Goal: Information Seeking & Learning: Find specific fact

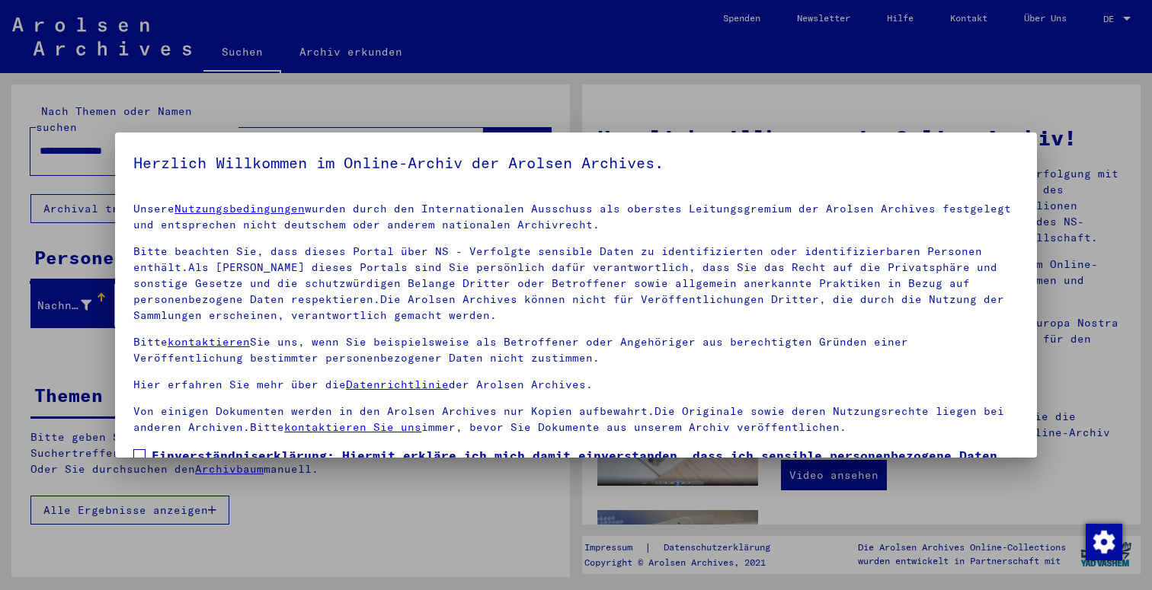
scroll to position [117, 0]
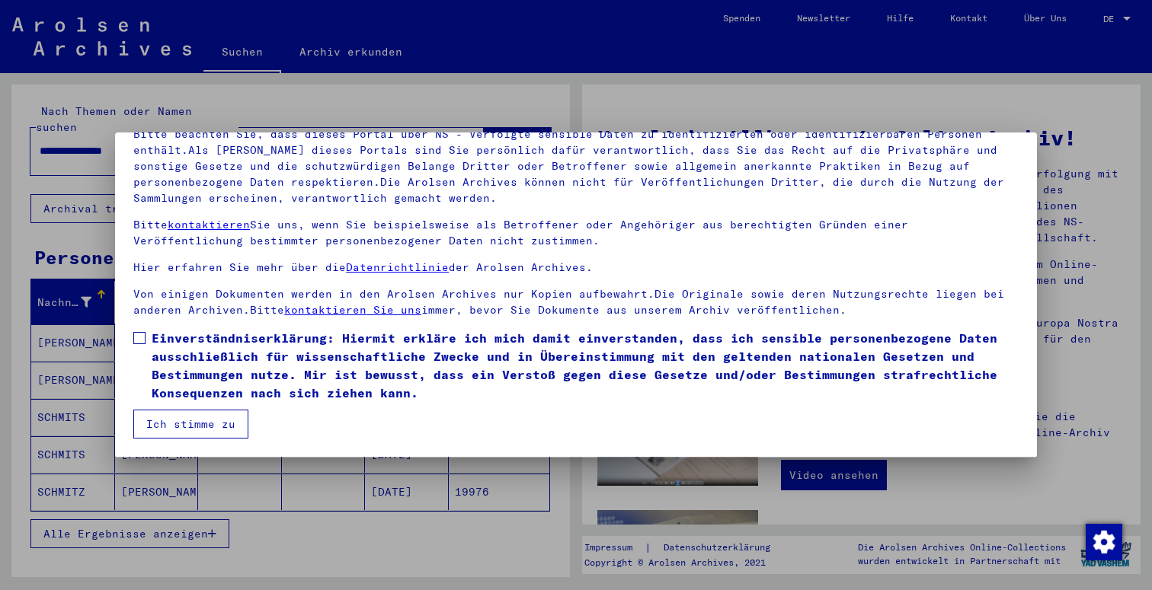
click at [213, 409] on mat-checkbox "Einverständniserklärung: Hiermit erkläre ich mich damit einverstanden, dass ich…" at bounding box center [575, 369] width 885 height 81
click at [194, 353] on span "Einverständniserklärung: Hiermit erkläre ich mich damit einverstanden, dass ich…" at bounding box center [585, 365] width 867 height 73
click at [194, 415] on button "Ich stimme zu" at bounding box center [190, 424] width 115 height 29
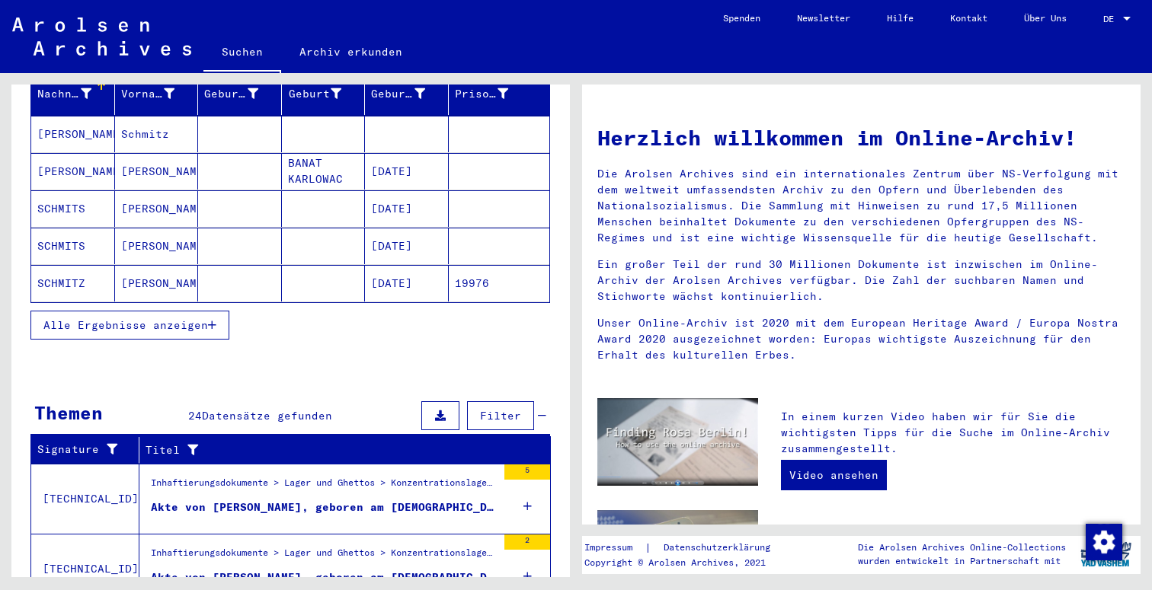
scroll to position [324, 0]
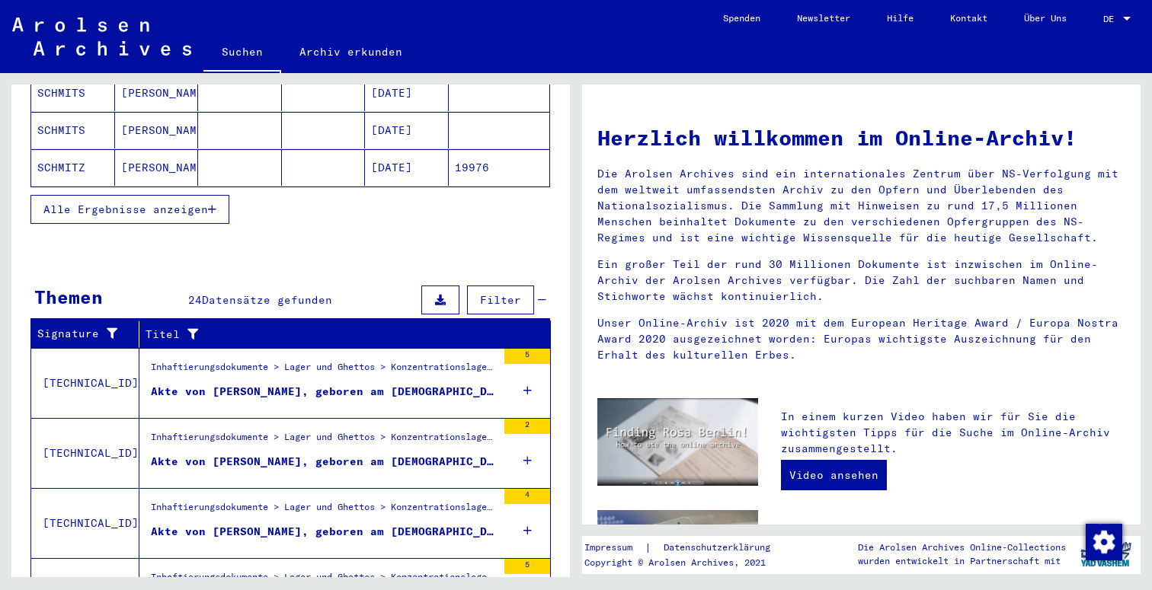
click at [276, 434] on div "Inhaftierungsdokumente > Lager und Ghettos > Konzentrationslager [GEOGRAPHIC_DA…" at bounding box center [324, 440] width 346 height 21
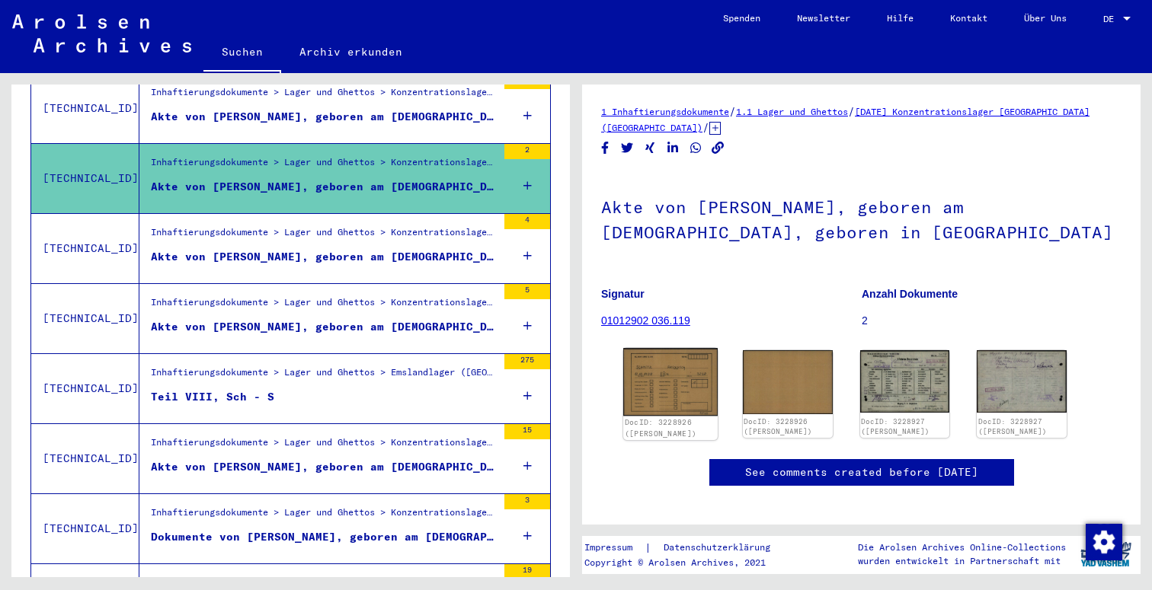
click at [671, 360] on img at bounding box center [670, 382] width 94 height 68
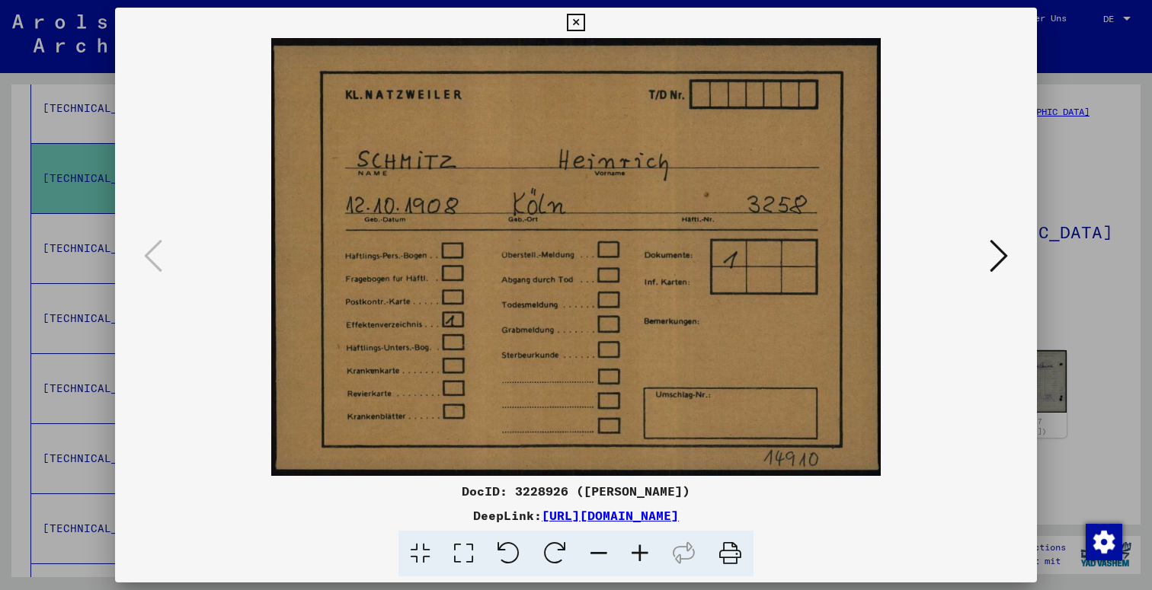
click at [997, 253] on icon at bounding box center [998, 256] width 18 height 37
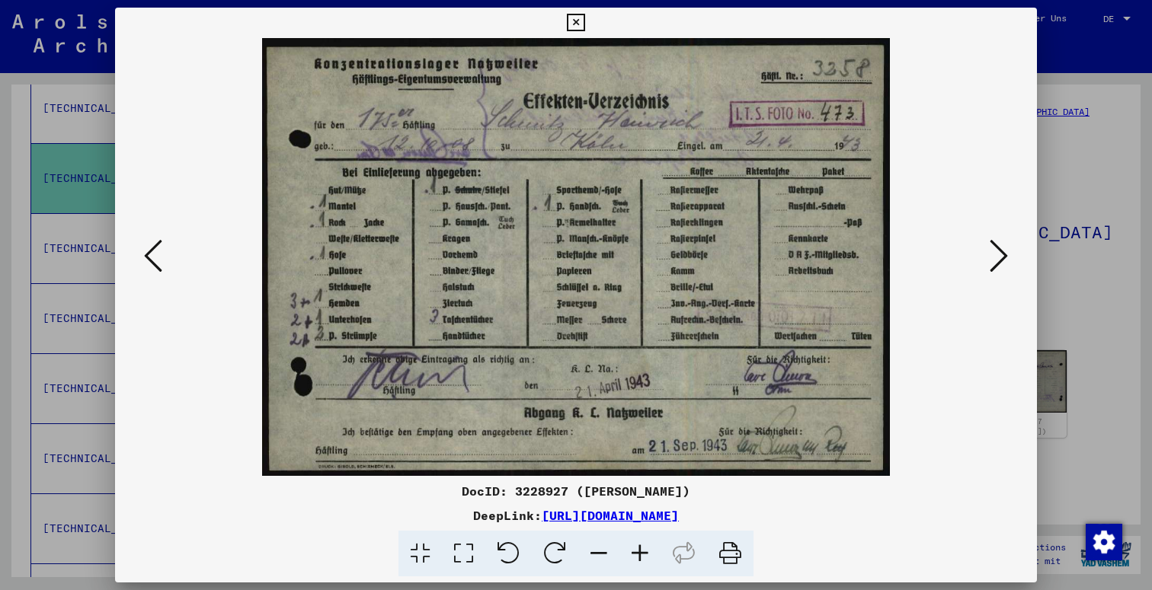
click at [584, 27] on icon at bounding box center [576, 23] width 18 height 18
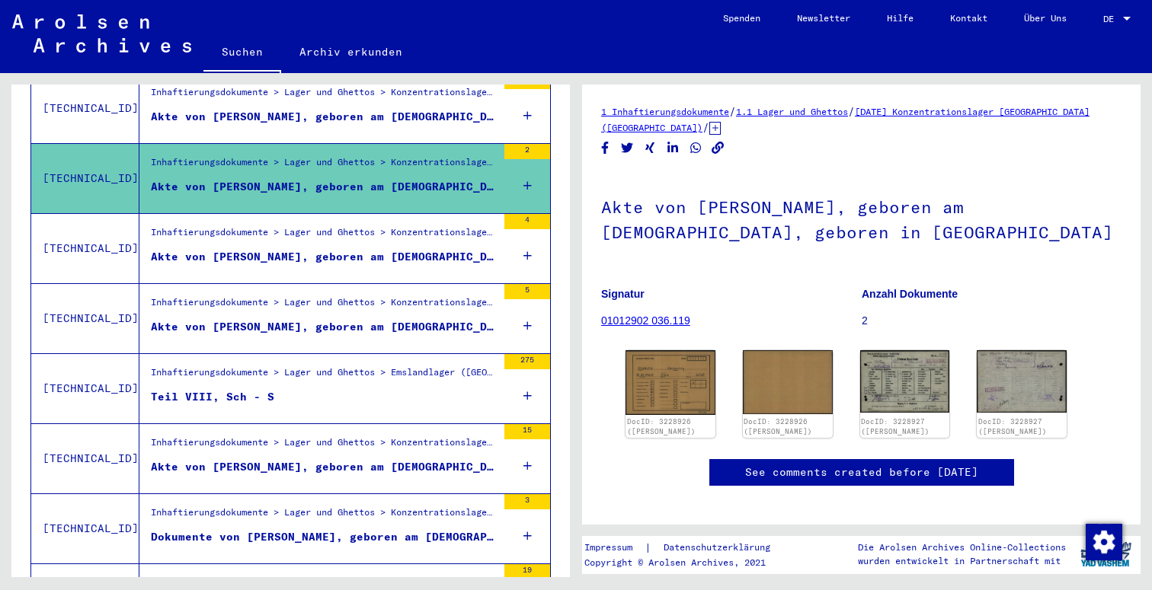
click at [375, 464] on figure "Akte von [PERSON_NAME], geboren am [DEMOGRAPHIC_DATA]" at bounding box center [324, 470] width 346 height 23
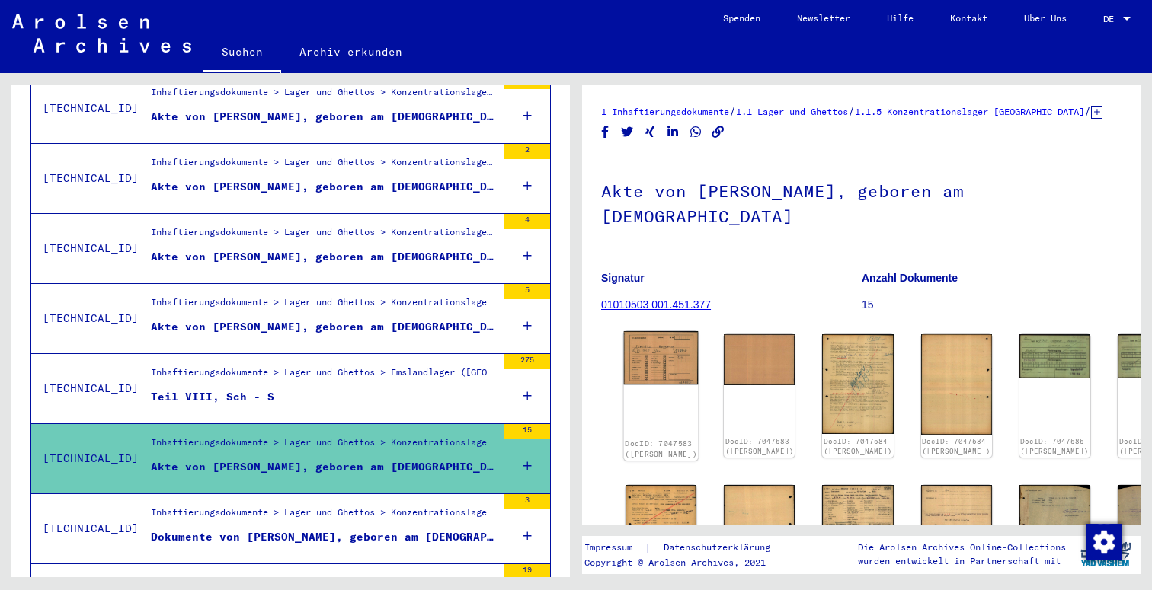
click at [673, 334] on img at bounding box center [661, 357] width 75 height 53
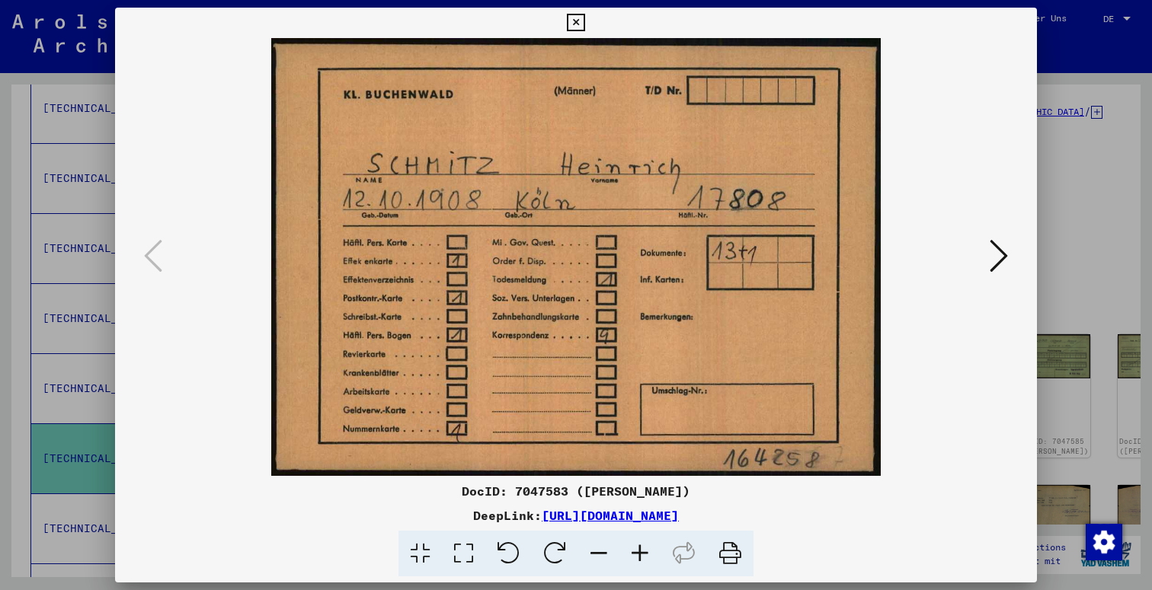
click at [993, 257] on icon at bounding box center [998, 256] width 18 height 37
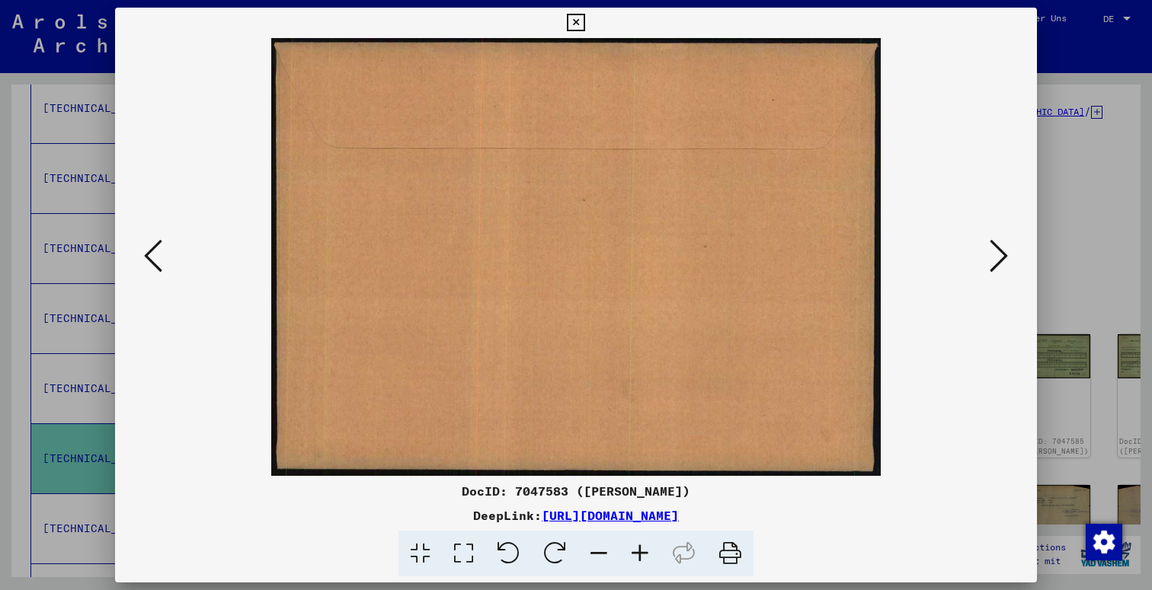
click at [993, 257] on icon at bounding box center [998, 256] width 18 height 37
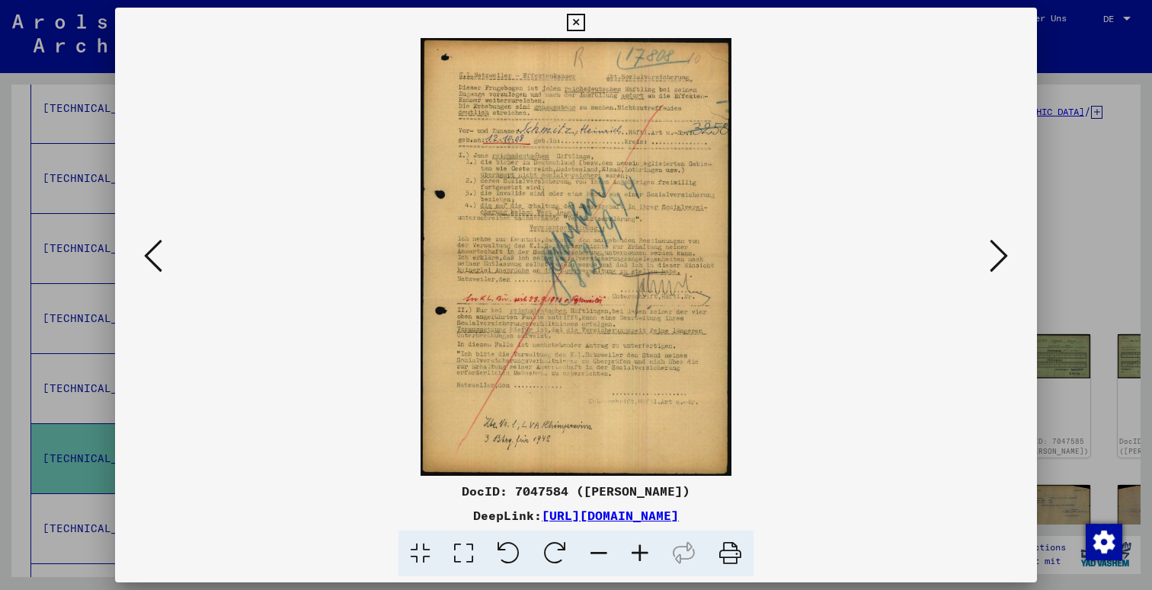
click at [993, 257] on icon at bounding box center [998, 256] width 18 height 37
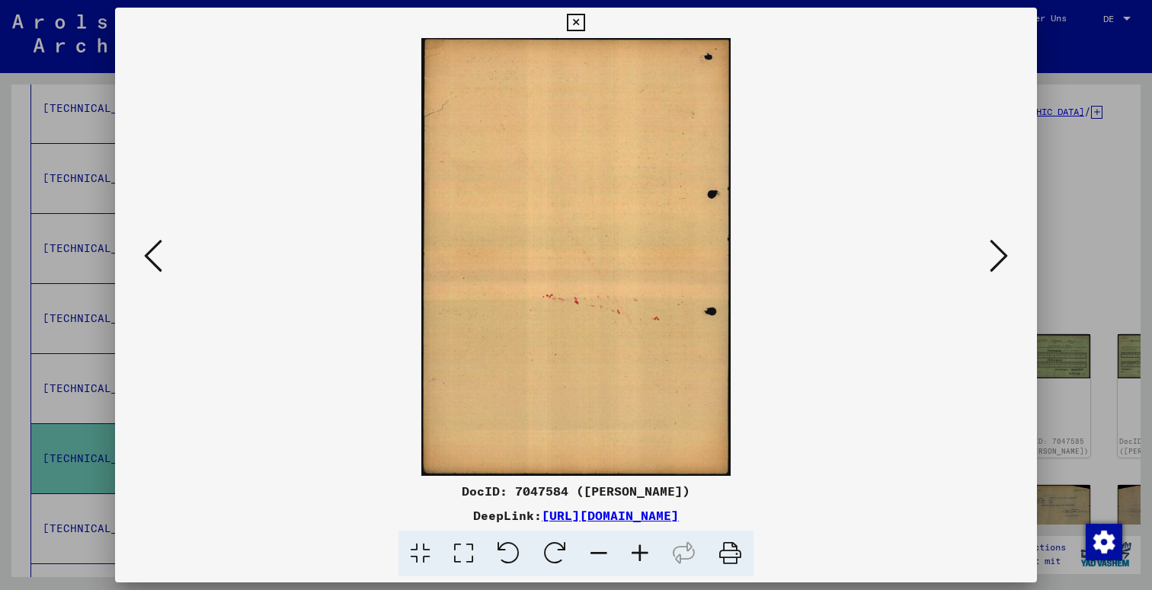
click at [993, 257] on icon at bounding box center [998, 256] width 18 height 37
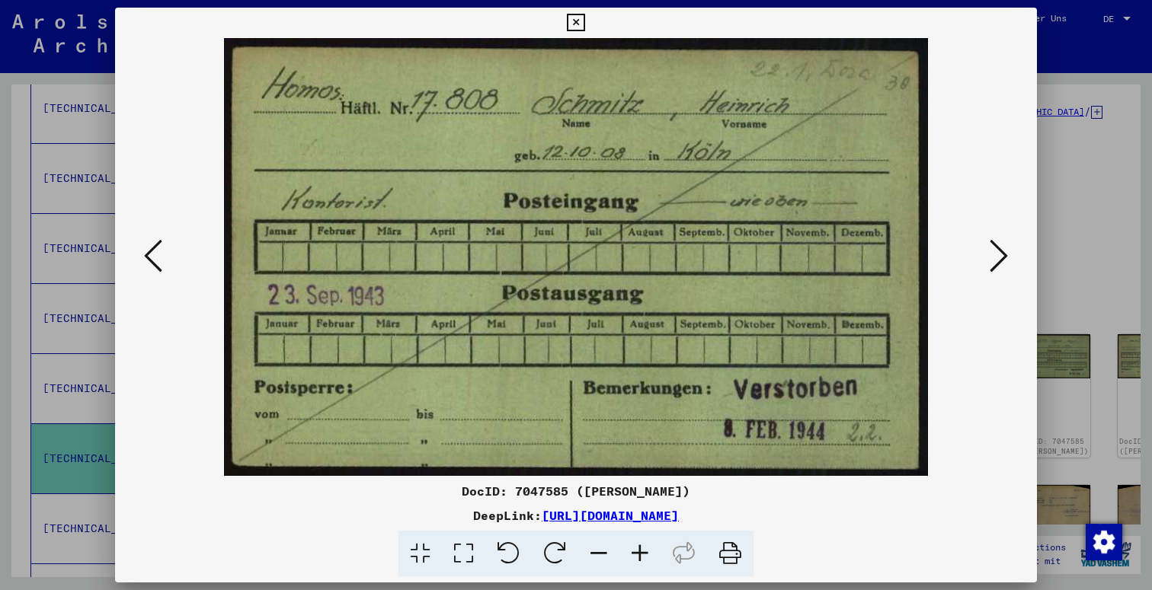
click at [1004, 260] on icon at bounding box center [998, 256] width 18 height 37
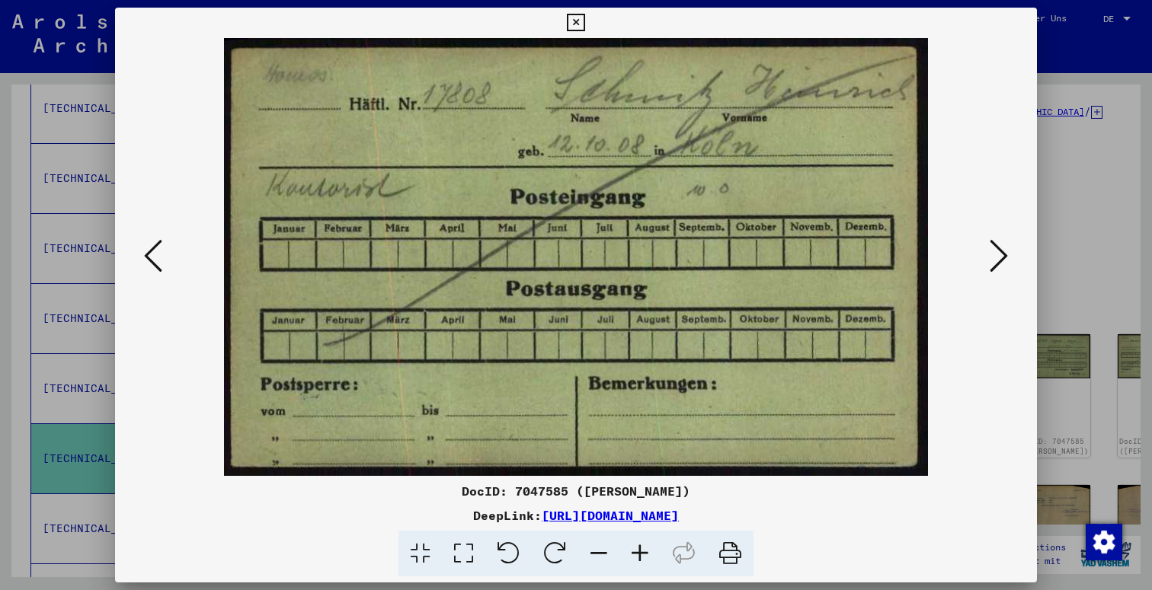
click at [1004, 260] on icon at bounding box center [998, 256] width 18 height 37
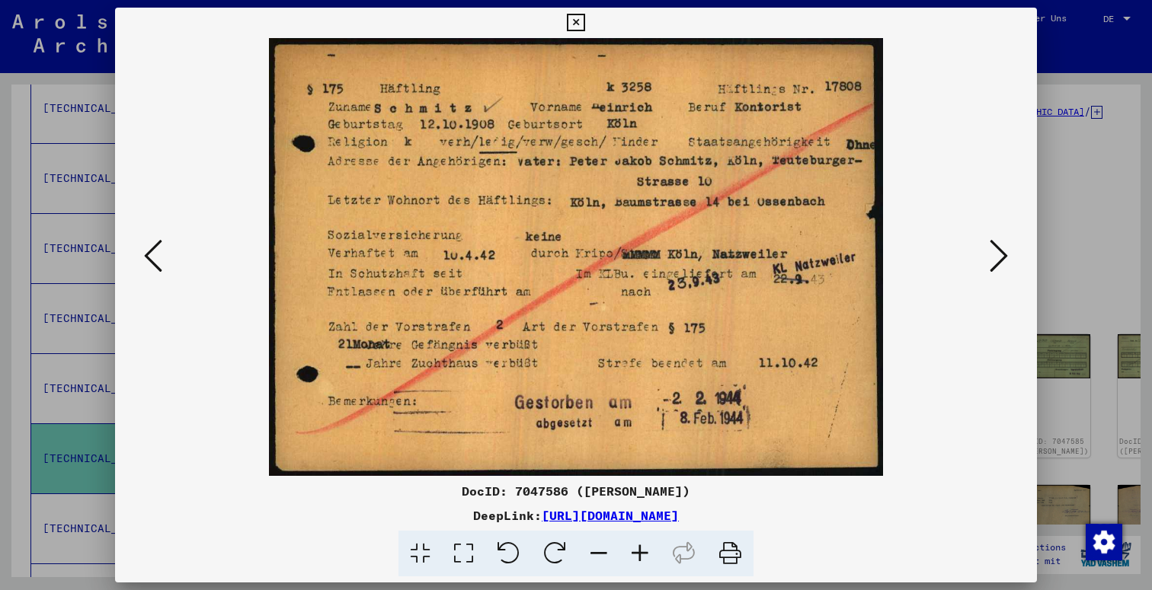
click at [1004, 260] on icon at bounding box center [998, 256] width 18 height 37
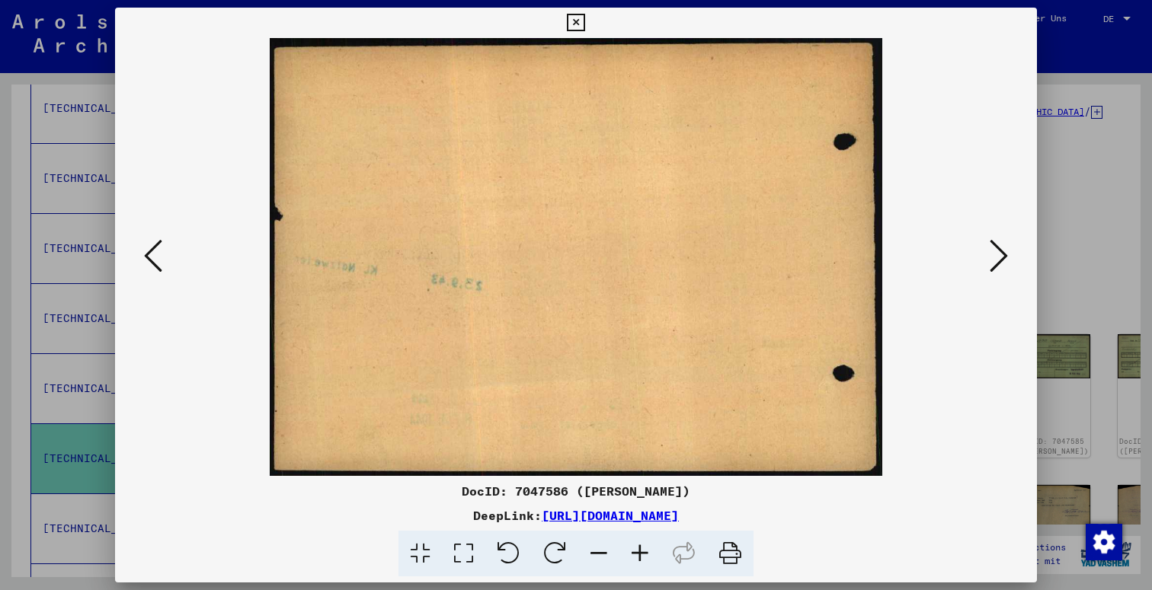
click at [1004, 260] on icon at bounding box center [998, 256] width 18 height 37
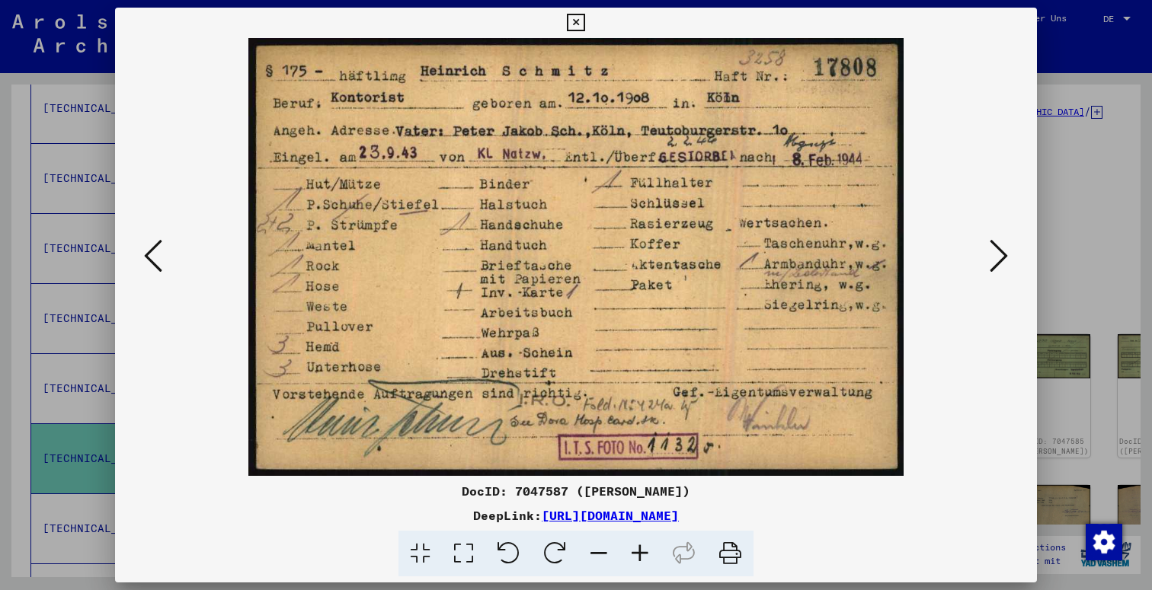
click at [1004, 260] on icon at bounding box center [998, 256] width 18 height 37
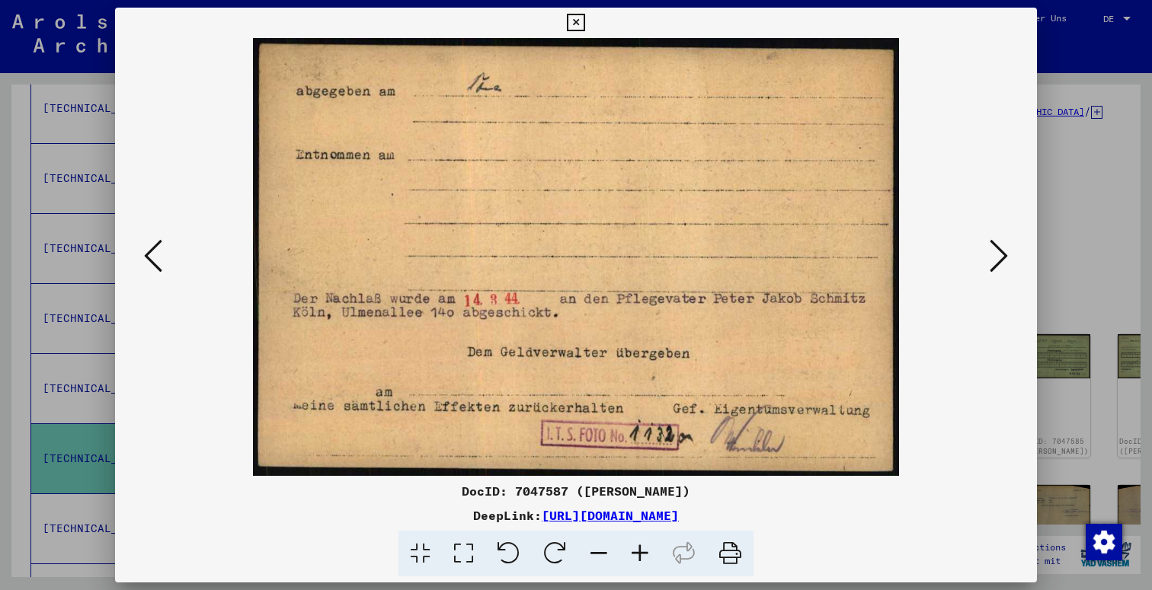
click at [1004, 260] on icon at bounding box center [998, 256] width 18 height 37
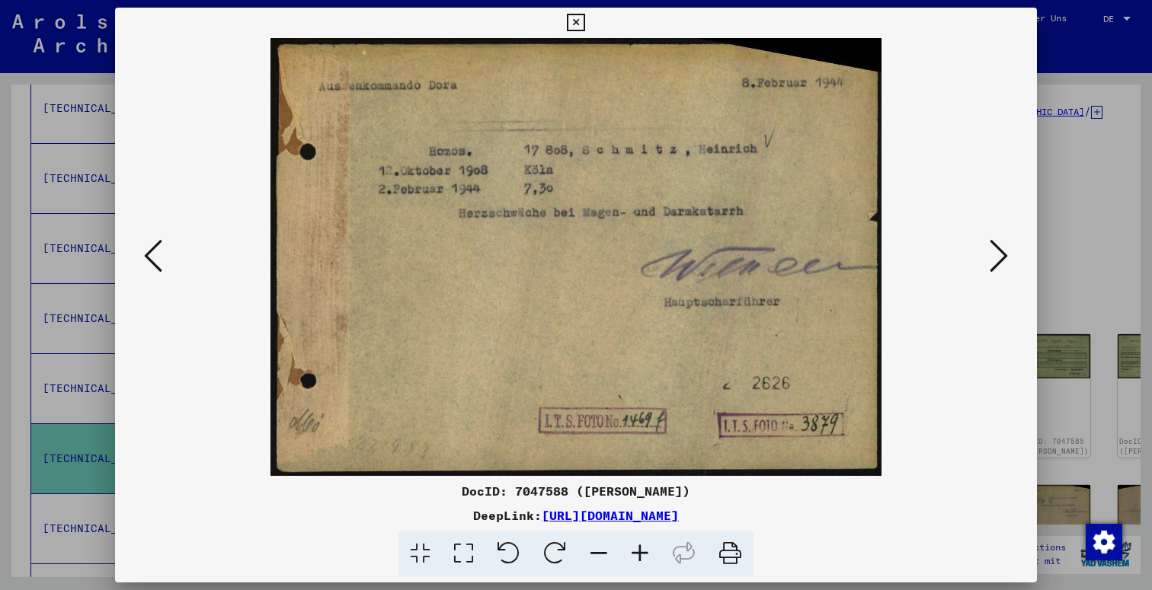
click at [1004, 260] on icon at bounding box center [998, 256] width 18 height 37
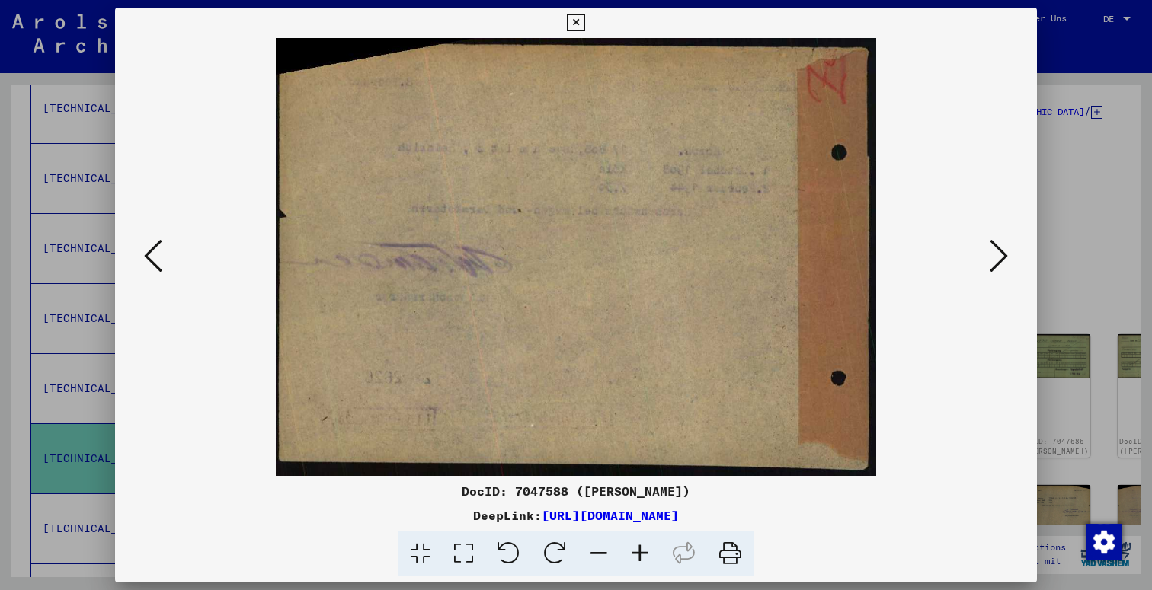
click at [1004, 260] on icon at bounding box center [998, 256] width 18 height 37
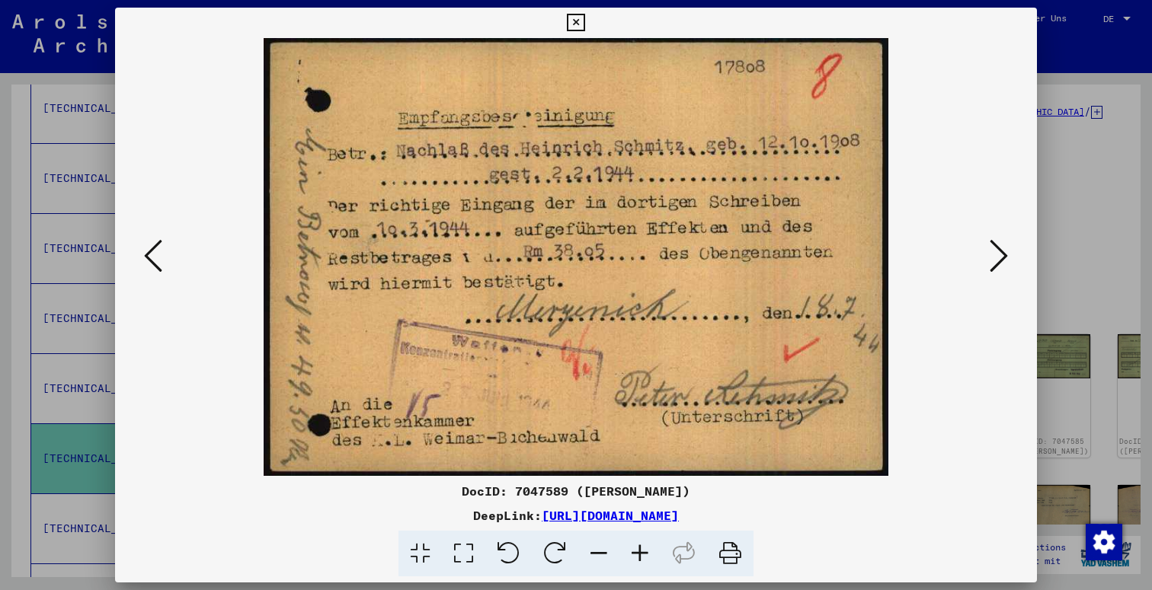
click at [1004, 260] on icon at bounding box center [998, 256] width 18 height 37
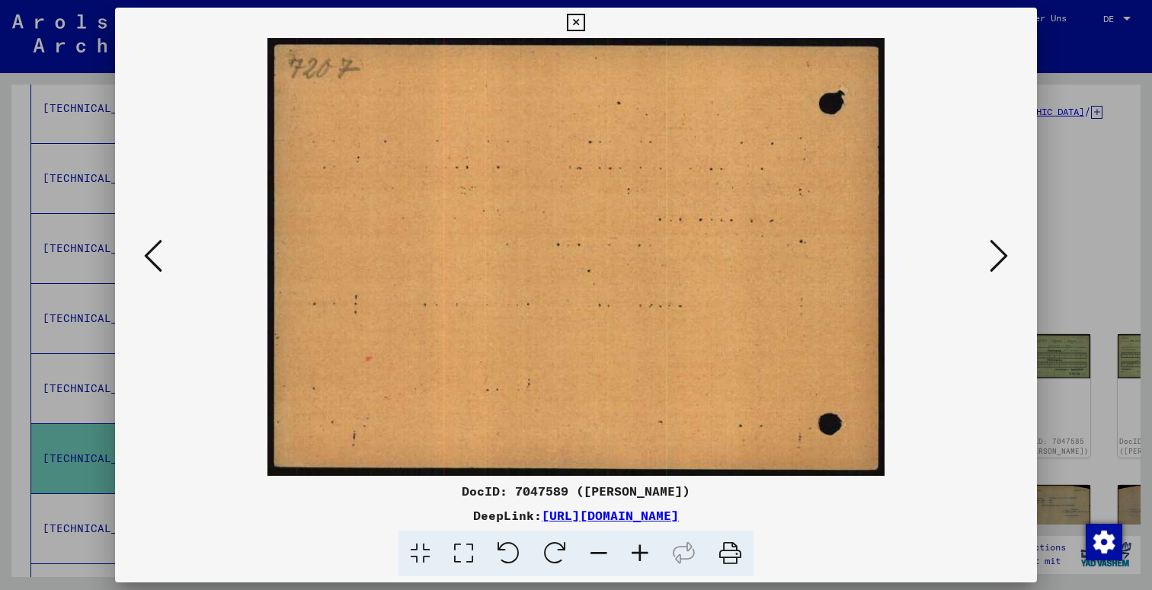
click at [1004, 260] on icon at bounding box center [998, 256] width 18 height 37
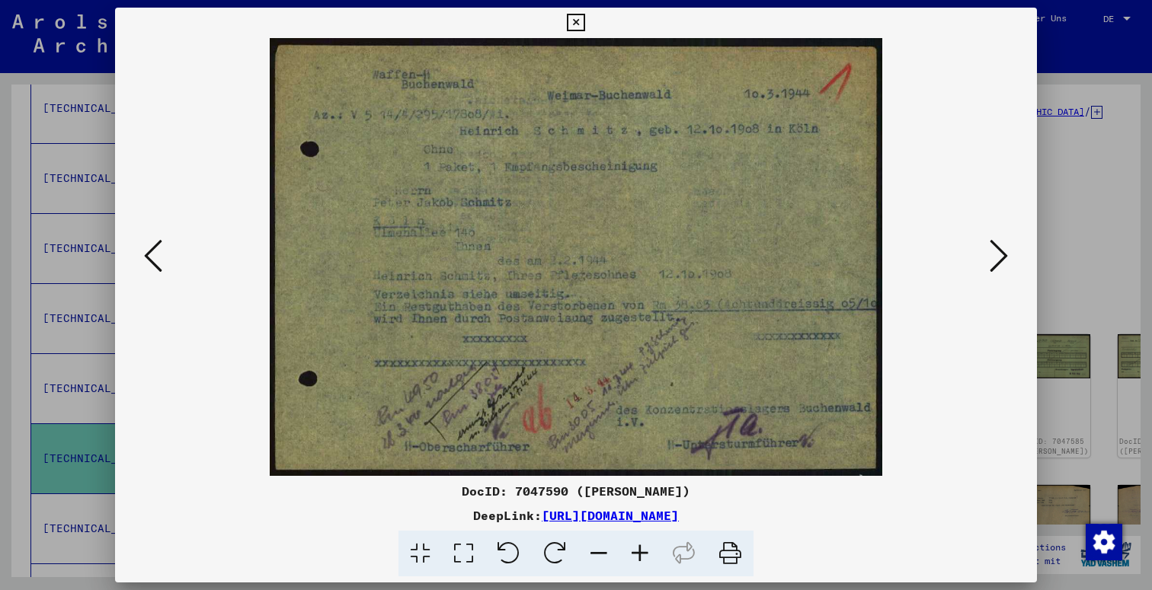
click at [1004, 260] on icon at bounding box center [998, 256] width 18 height 37
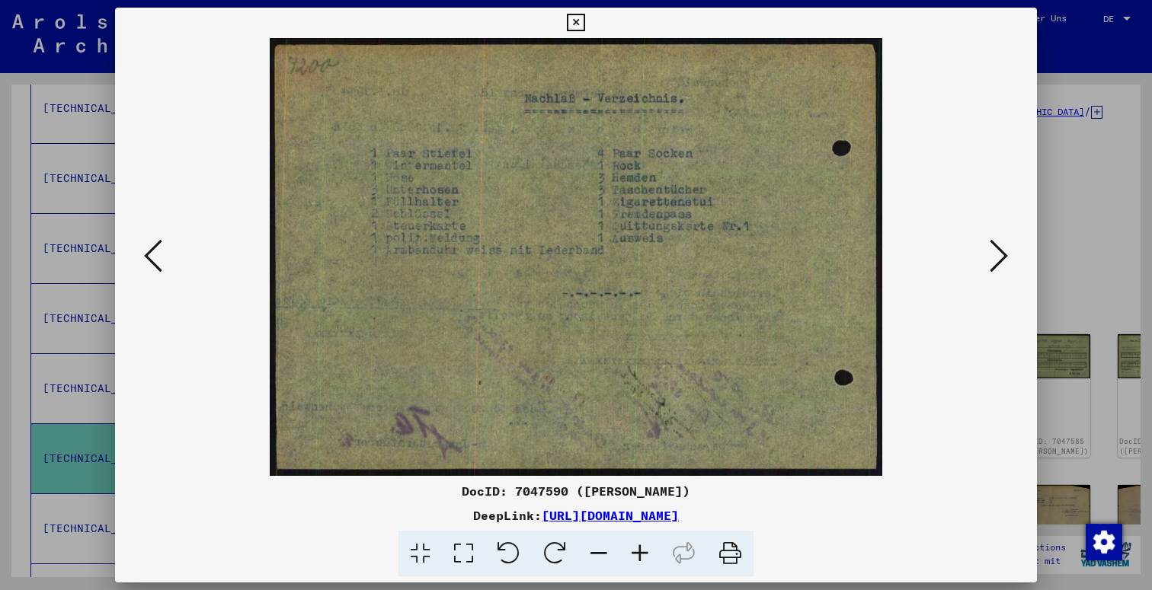
click at [1004, 260] on icon at bounding box center [998, 256] width 18 height 37
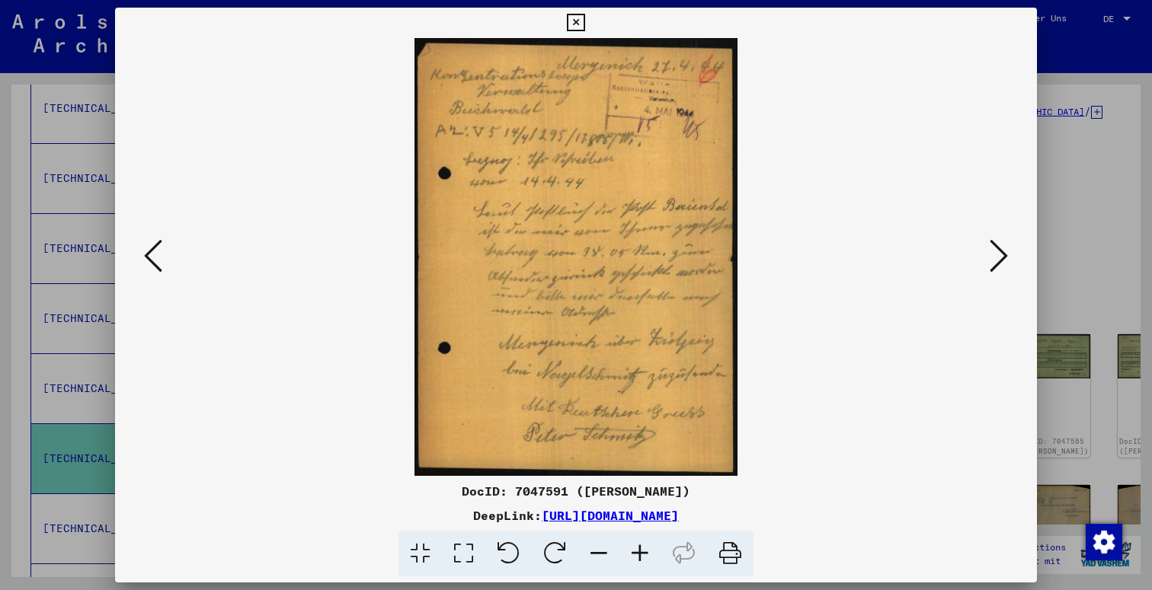
click at [1004, 260] on icon at bounding box center [998, 256] width 18 height 37
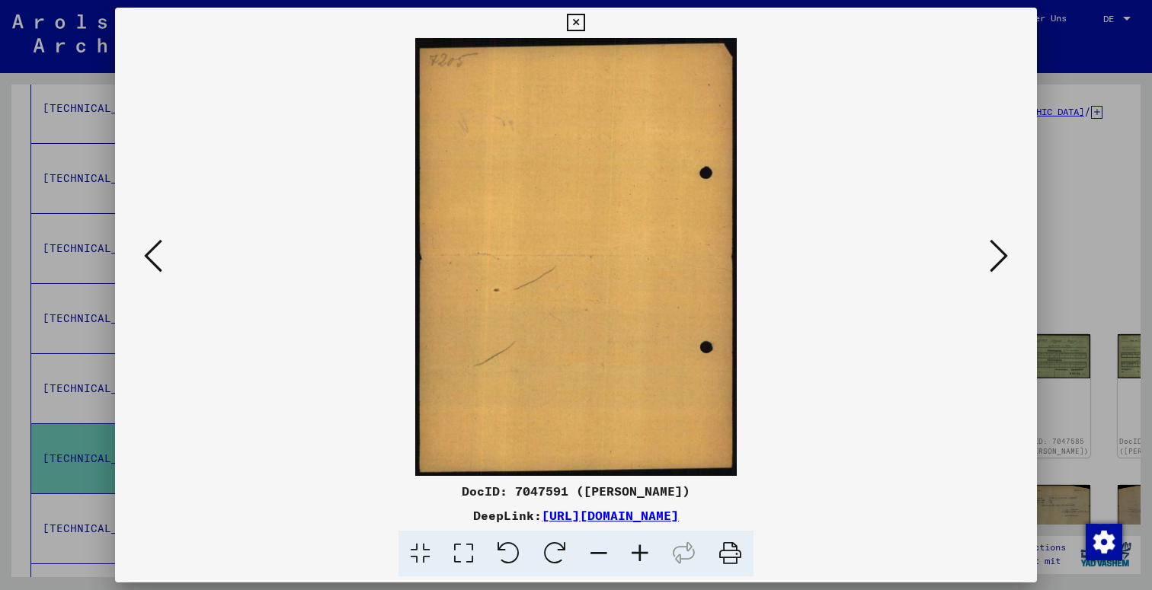
click at [1004, 260] on icon at bounding box center [998, 256] width 18 height 37
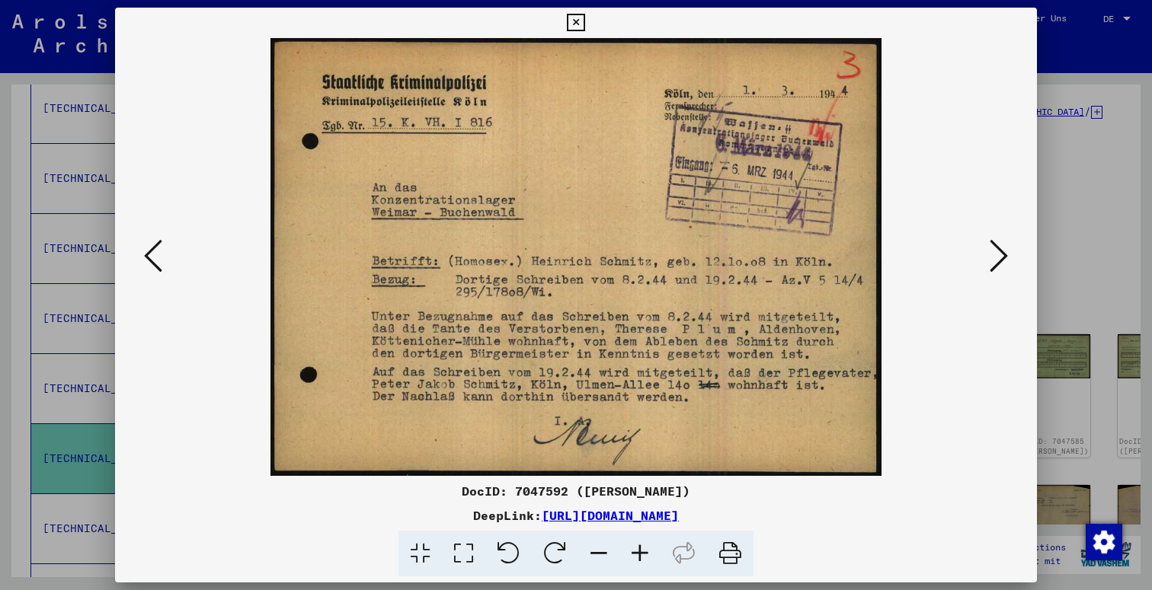
click at [1004, 260] on icon at bounding box center [998, 256] width 18 height 37
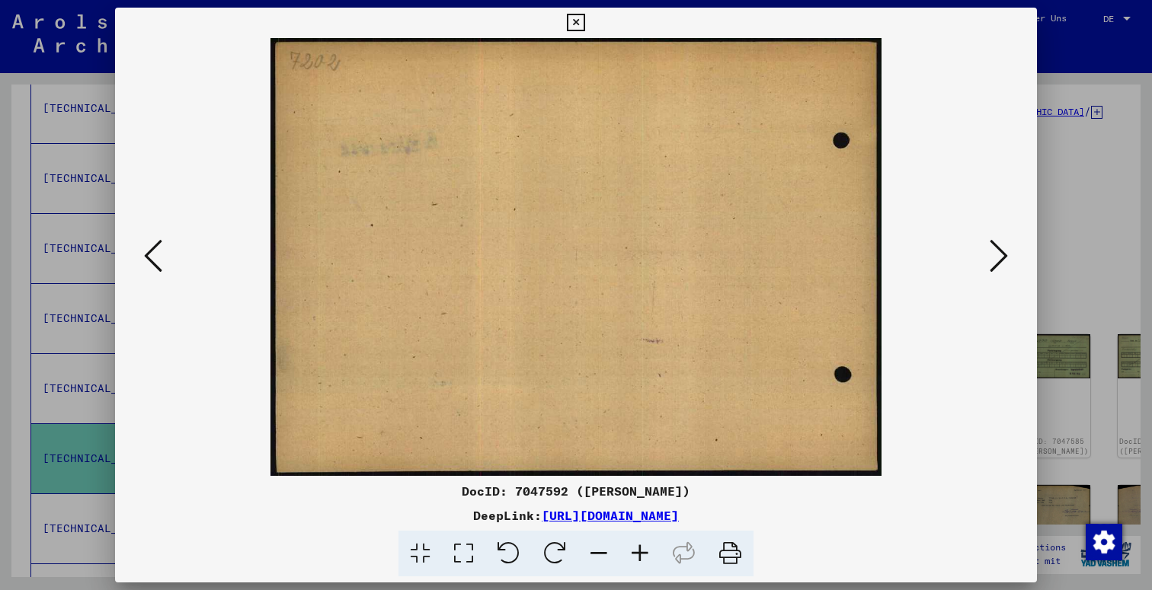
click at [1004, 260] on icon at bounding box center [998, 256] width 18 height 37
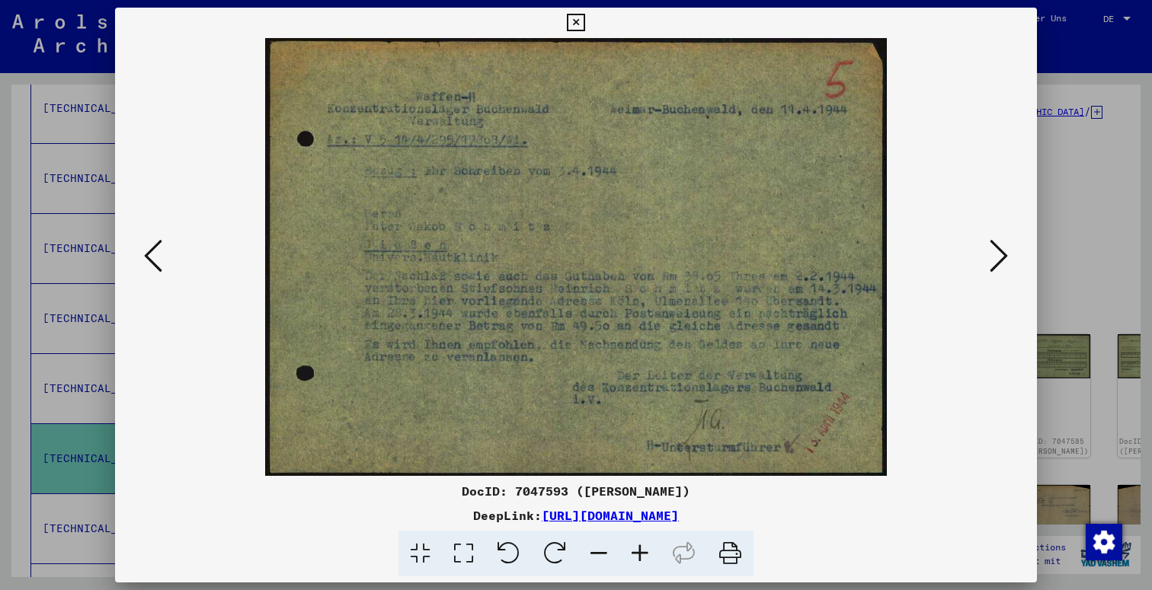
click at [1004, 260] on icon at bounding box center [998, 256] width 18 height 37
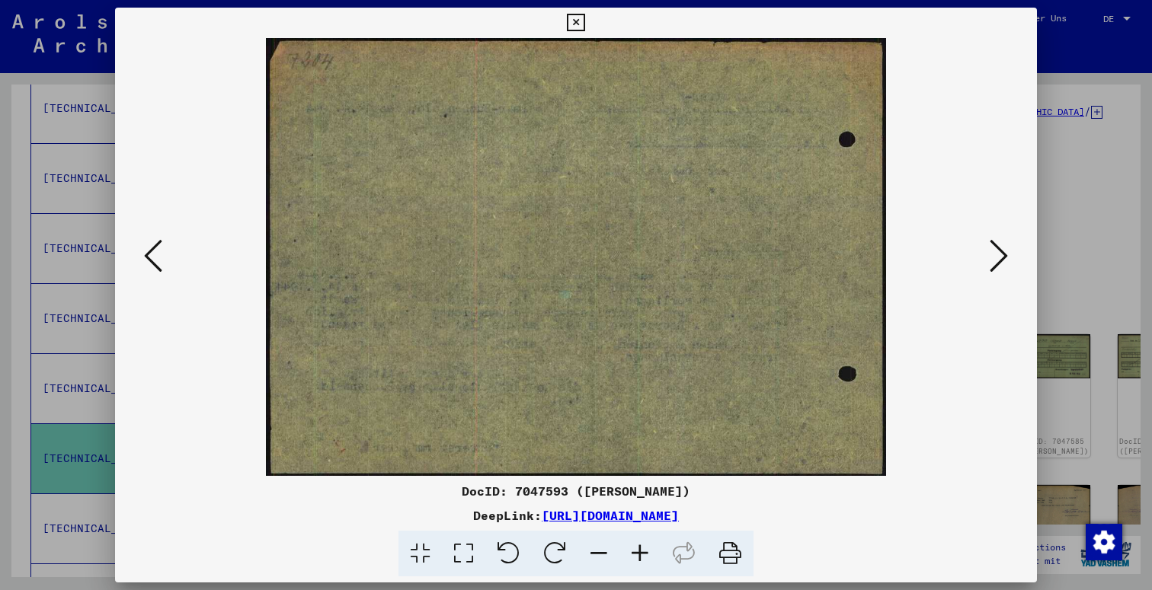
click at [1004, 260] on icon at bounding box center [998, 256] width 18 height 37
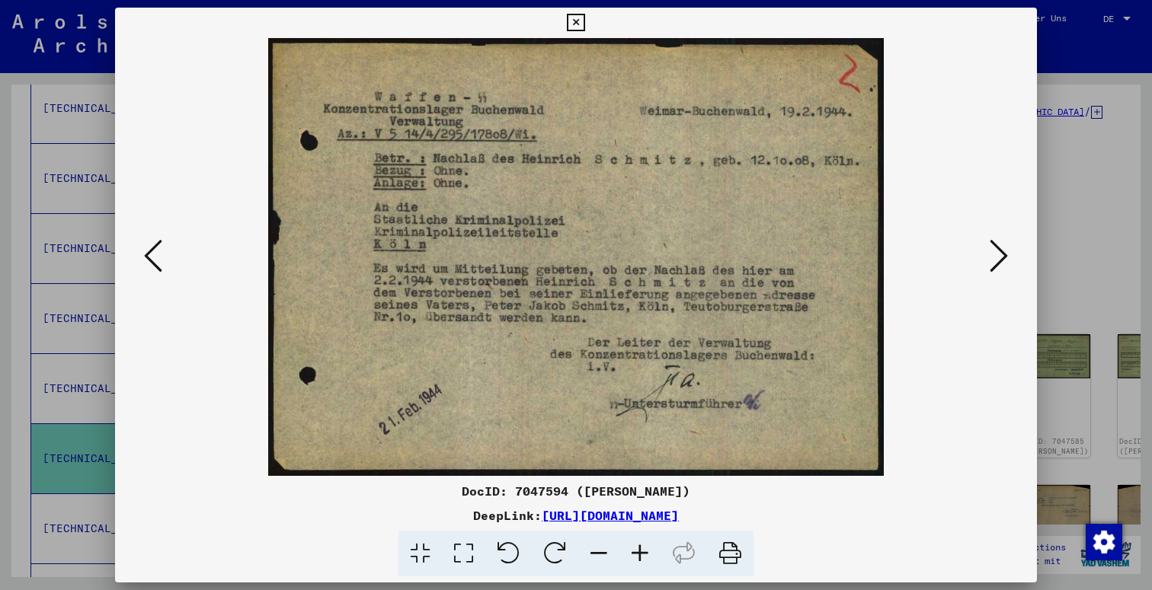
click at [1004, 260] on icon at bounding box center [998, 256] width 18 height 37
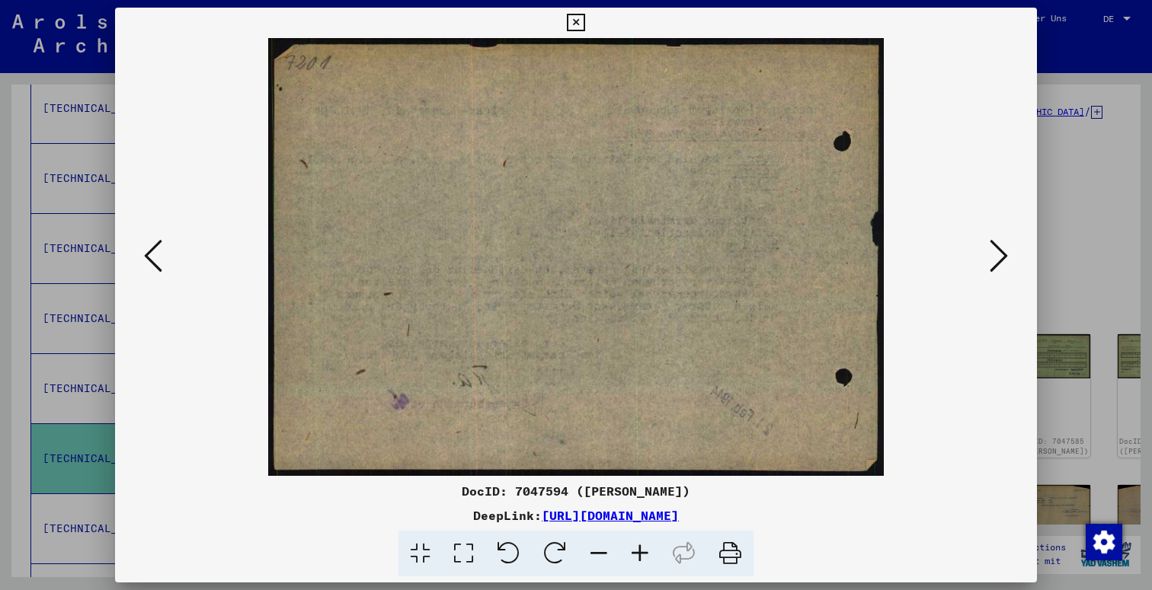
click at [1004, 260] on icon at bounding box center [998, 256] width 18 height 37
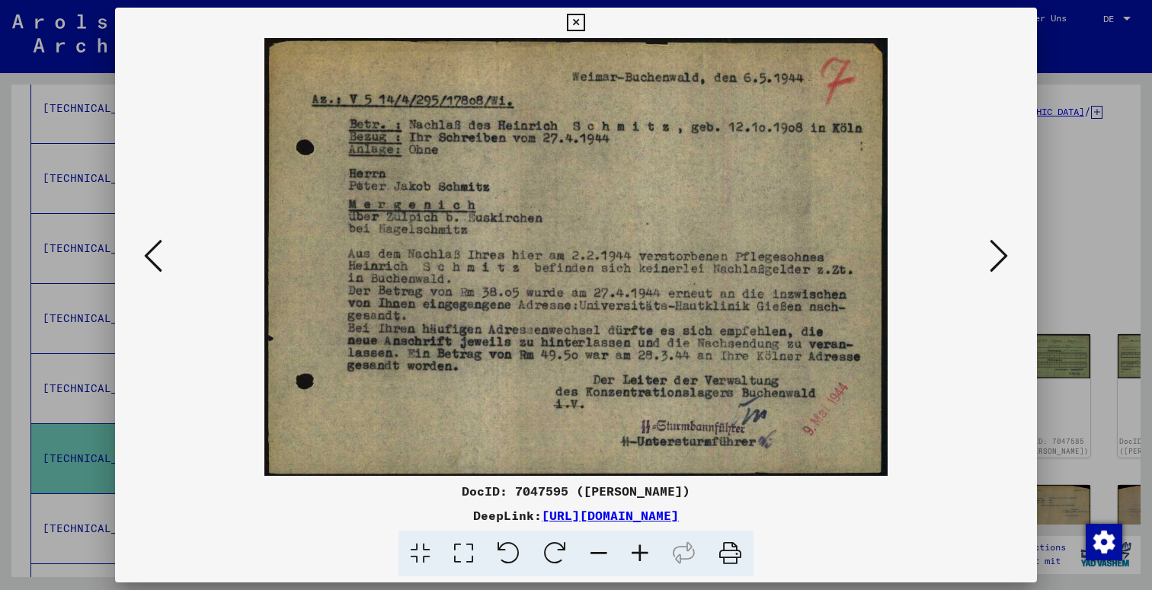
click at [1004, 260] on icon at bounding box center [998, 256] width 18 height 37
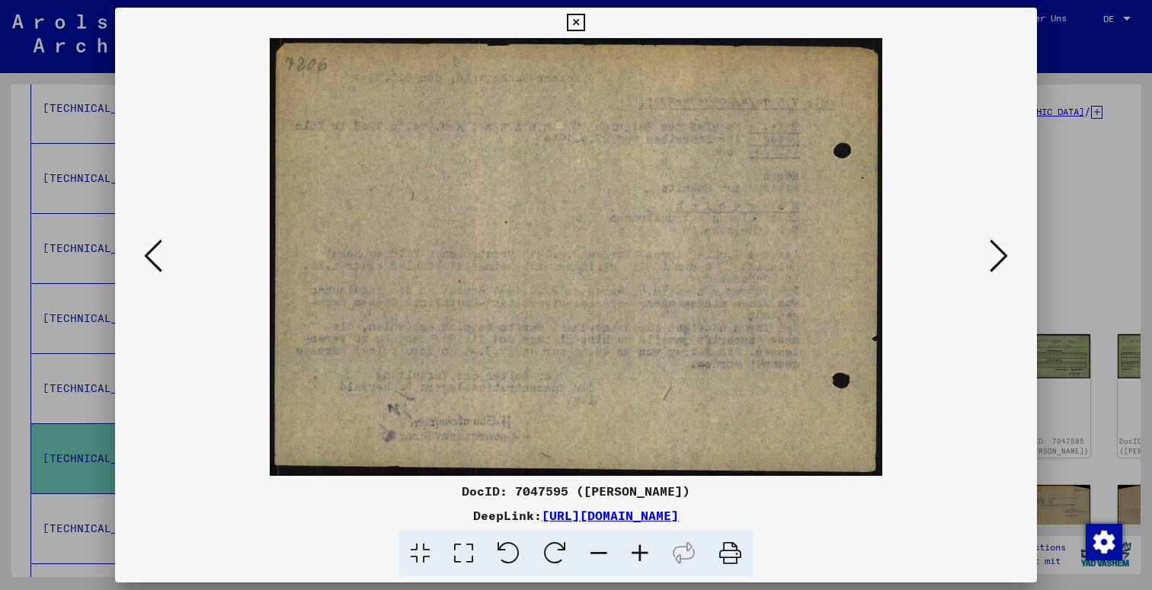
click at [1004, 260] on icon at bounding box center [998, 256] width 18 height 37
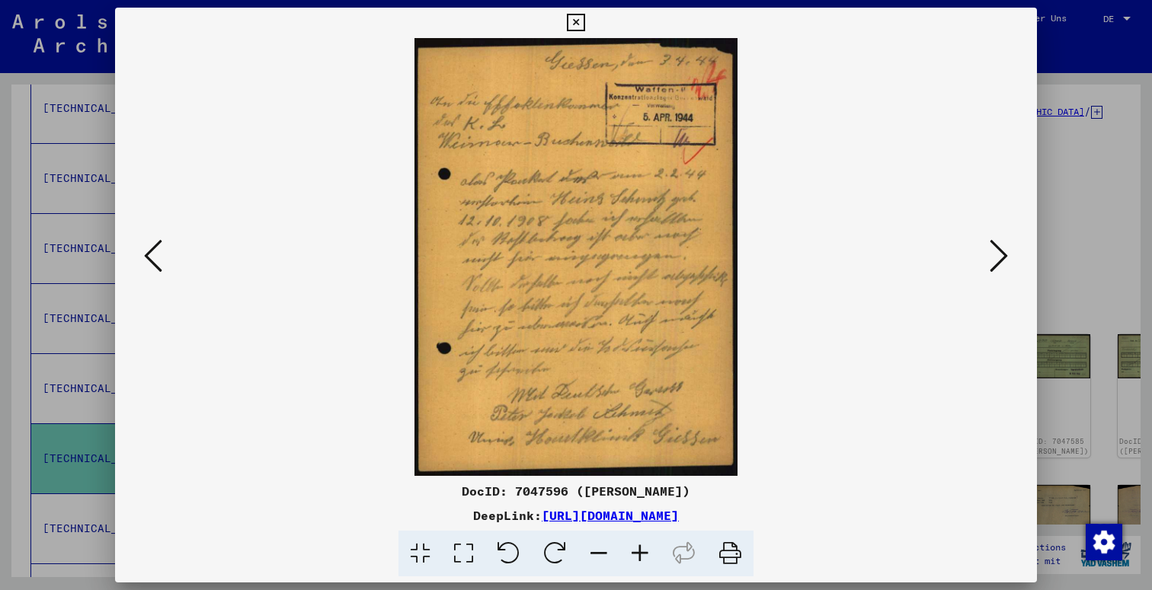
click at [1004, 260] on icon at bounding box center [998, 256] width 18 height 37
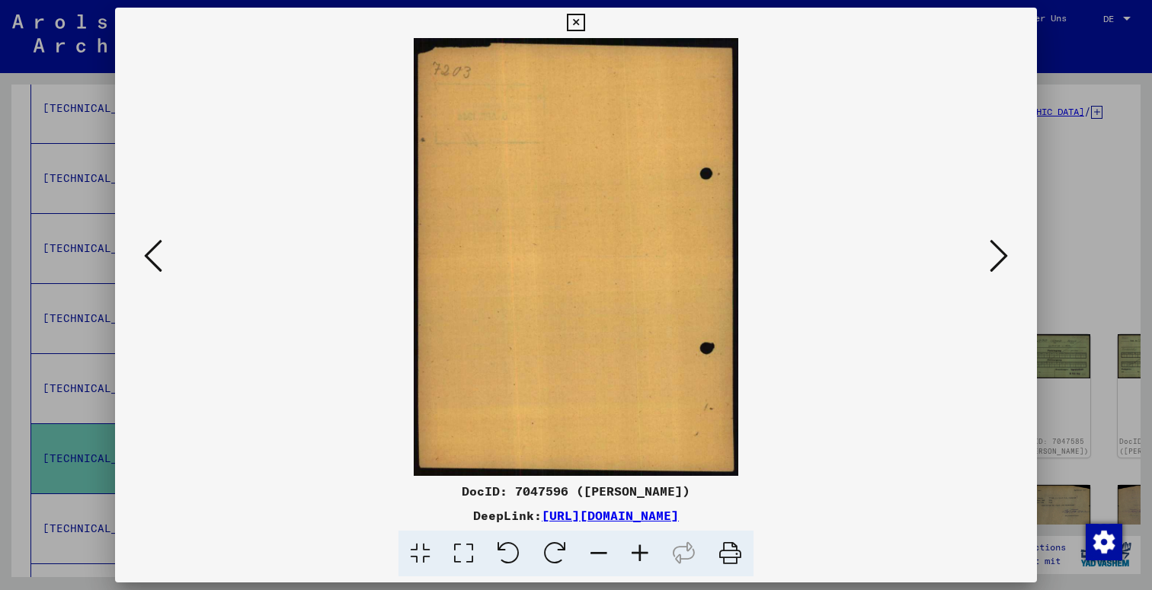
click at [1004, 260] on icon at bounding box center [998, 256] width 18 height 37
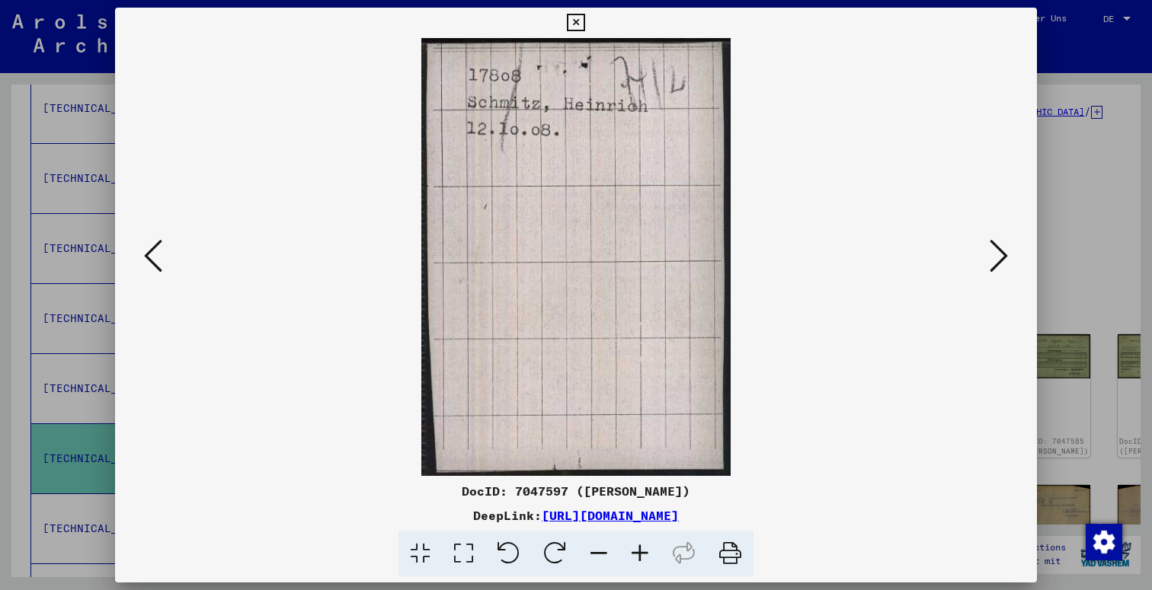
click at [1004, 260] on icon at bounding box center [998, 256] width 18 height 37
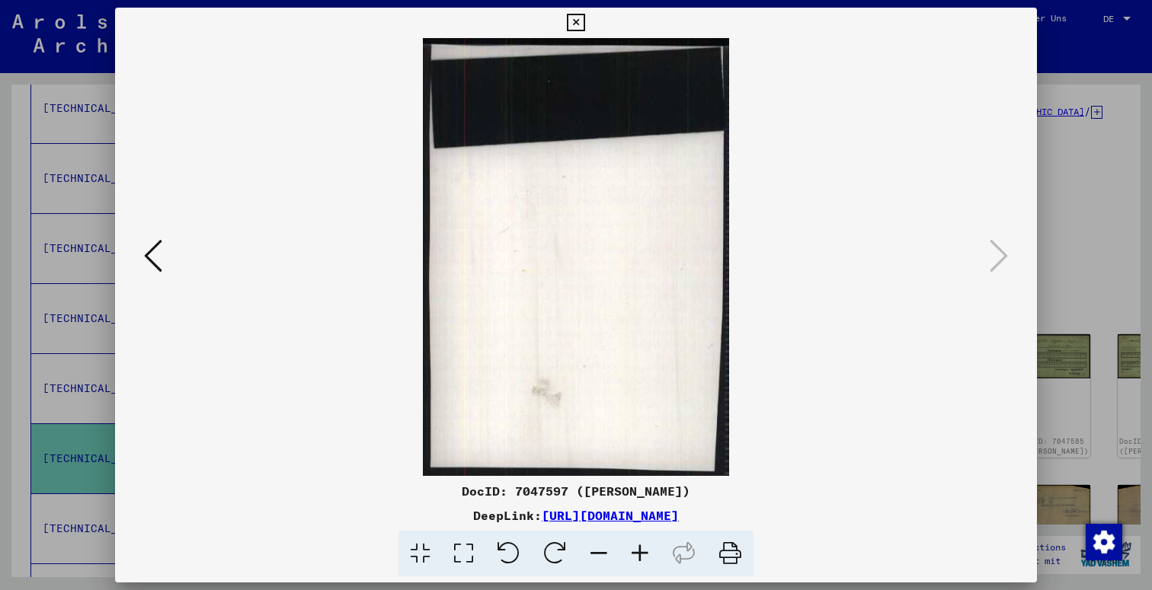
click at [584, 24] on icon at bounding box center [576, 23] width 18 height 18
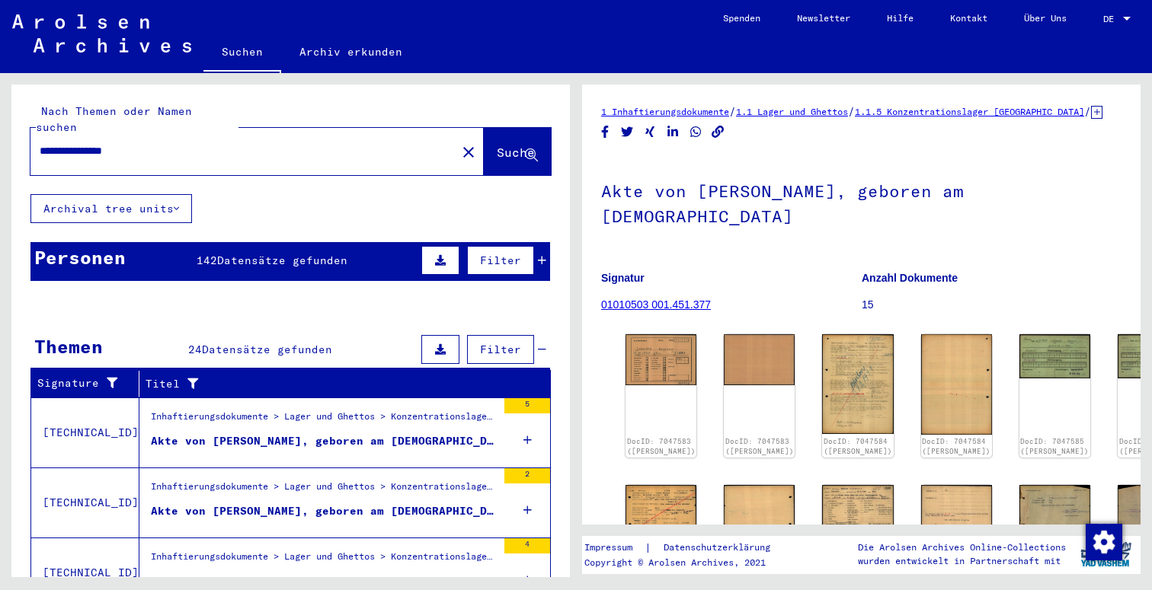
click at [267, 143] on input "**********" at bounding box center [244, 151] width 408 height 16
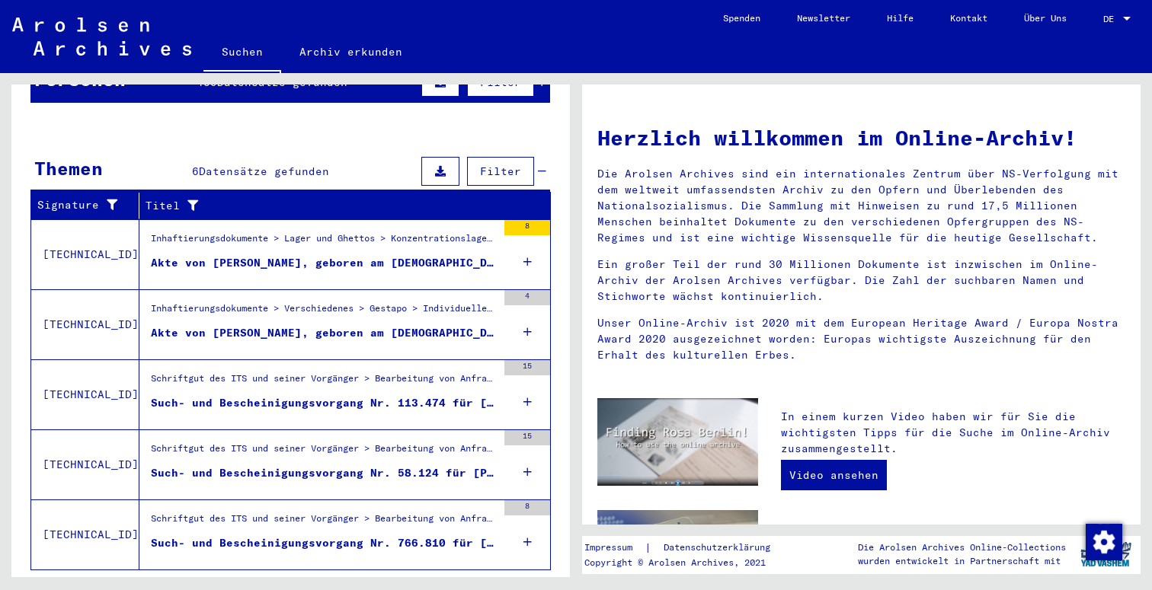
scroll to position [180, 0]
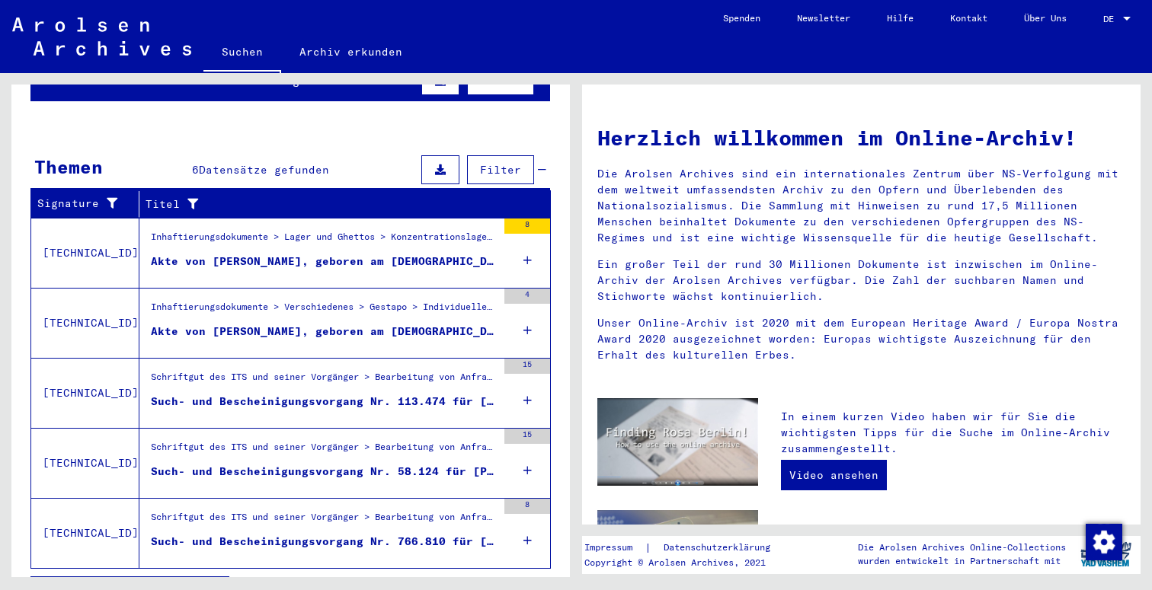
click at [382, 231] on div "Inhaftierungsdokumente > Lager und Ghettos > Konzentrationslager [GEOGRAPHIC_DA…" at bounding box center [324, 240] width 346 height 21
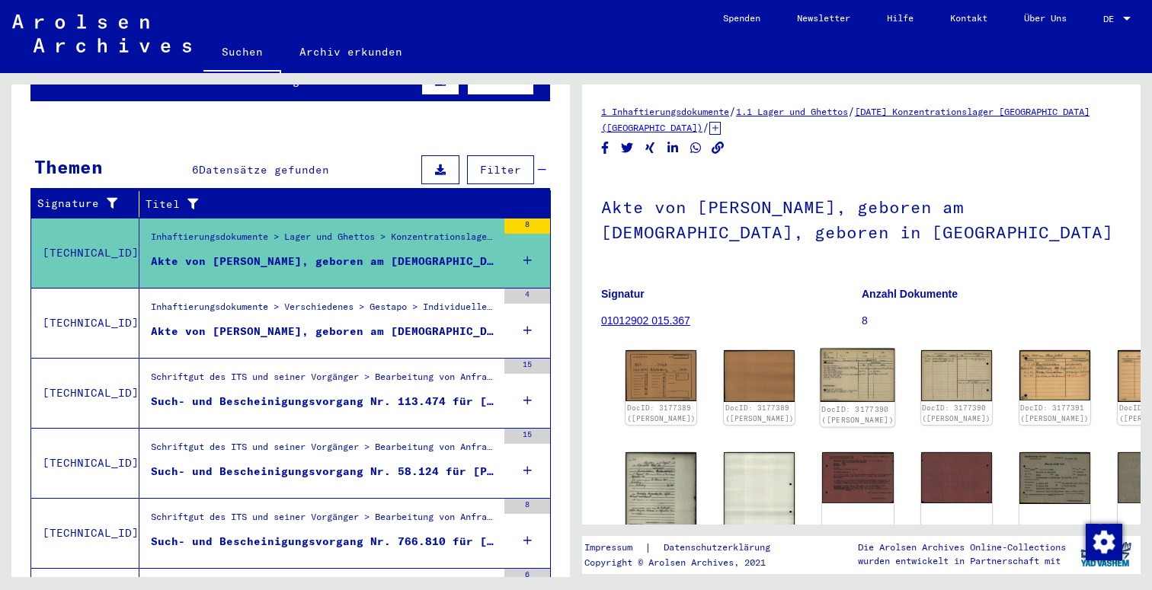
click at [820, 385] on img at bounding box center [857, 375] width 75 height 53
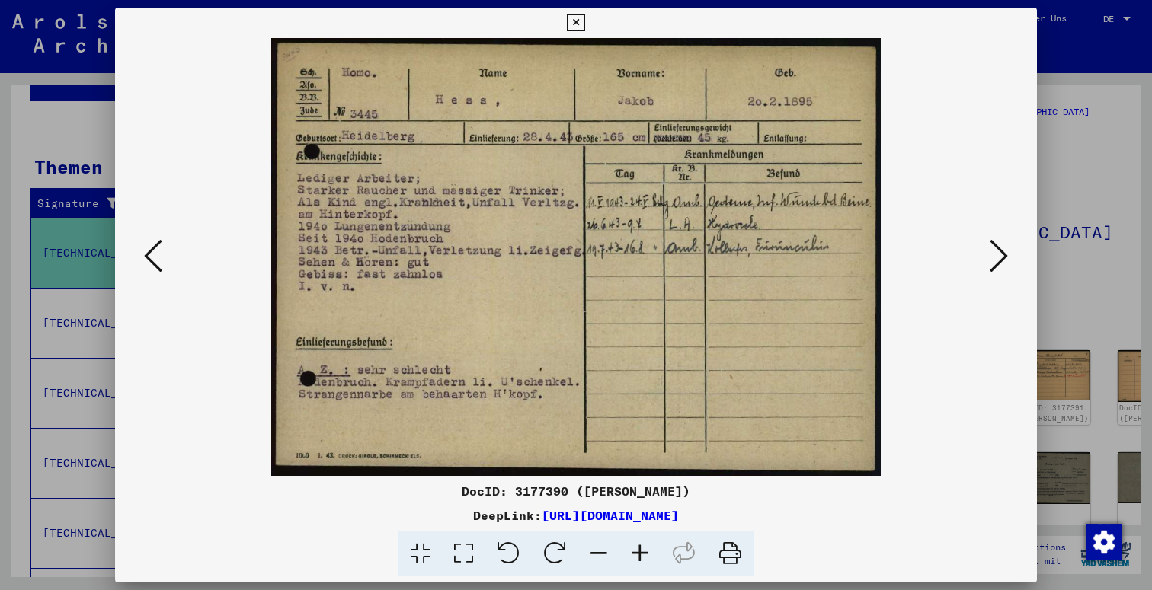
click at [993, 252] on icon at bounding box center [998, 256] width 18 height 37
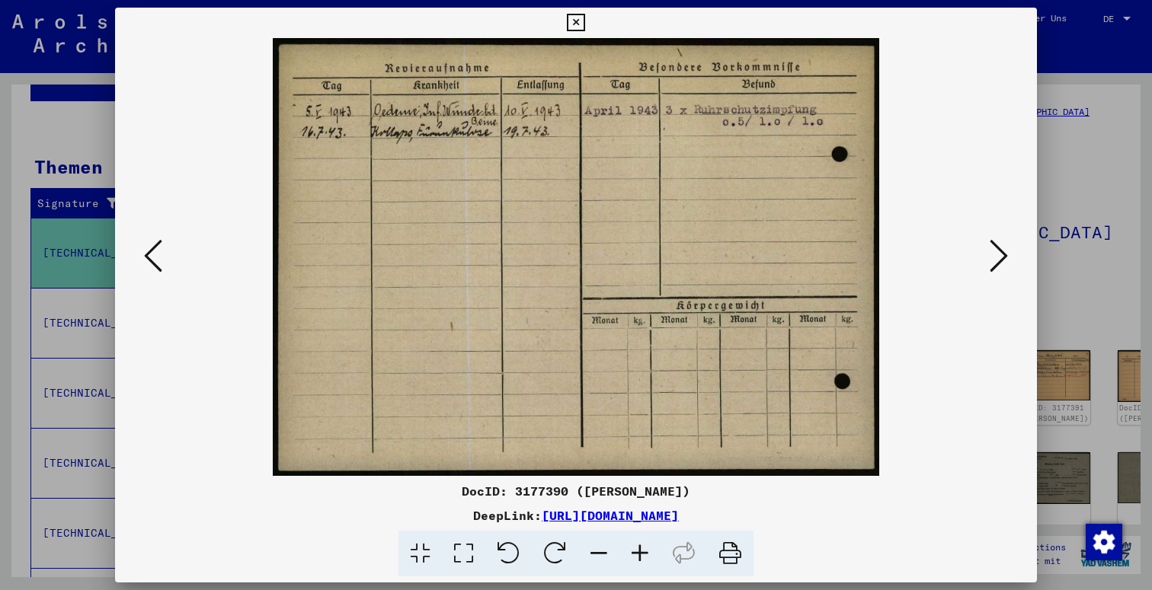
click at [993, 252] on icon at bounding box center [998, 256] width 18 height 37
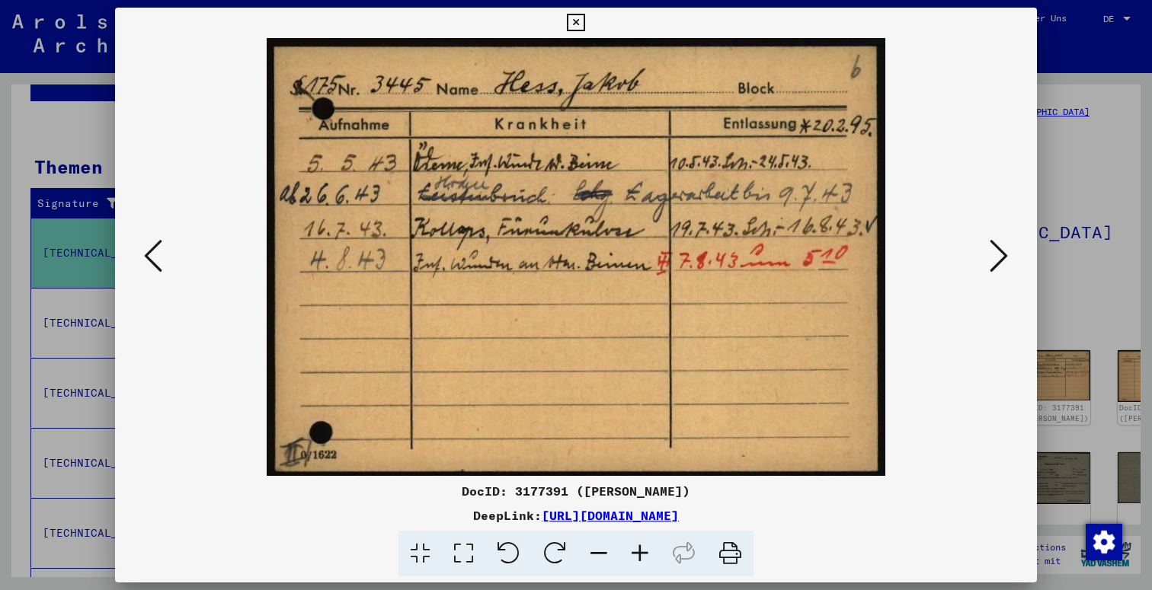
click at [993, 252] on icon at bounding box center [998, 256] width 18 height 37
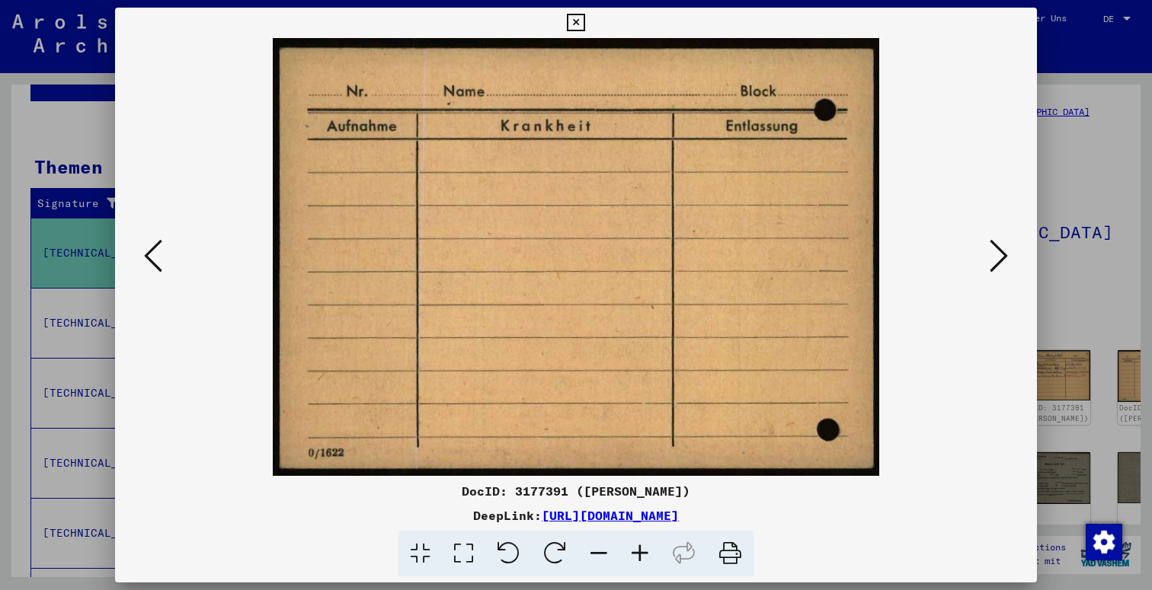
click at [993, 252] on icon at bounding box center [998, 256] width 18 height 37
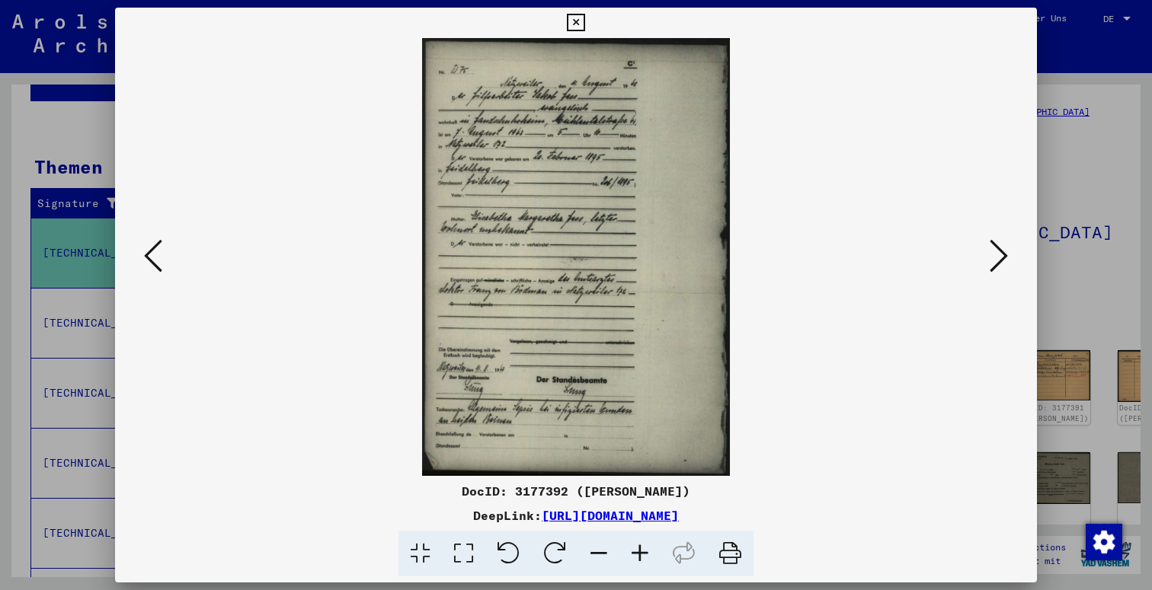
click at [993, 252] on icon at bounding box center [998, 256] width 18 height 37
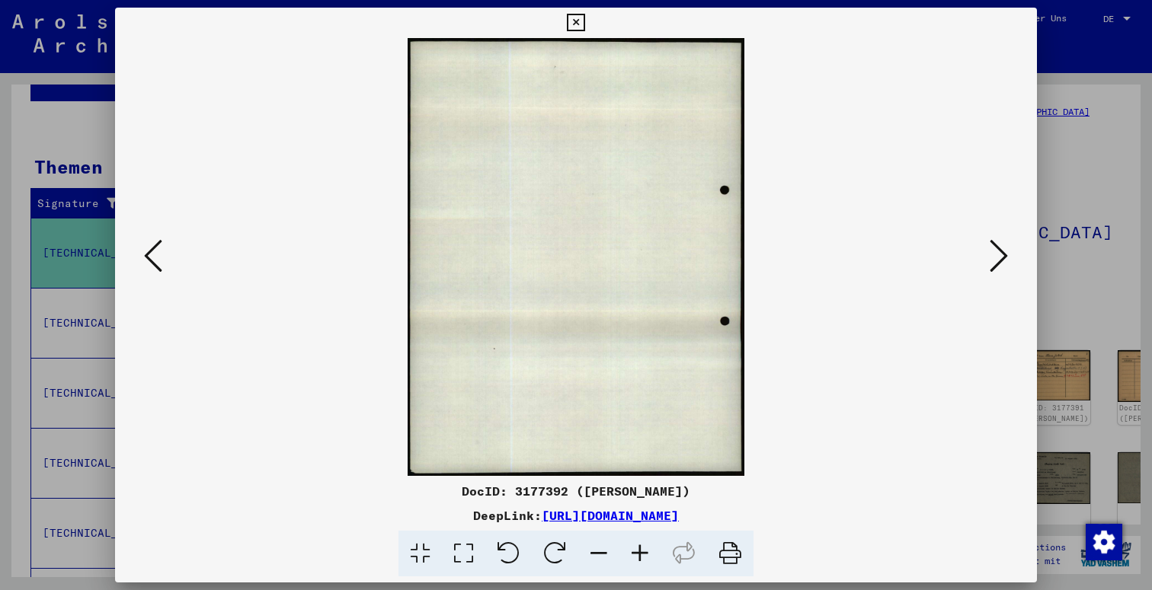
click at [993, 252] on icon at bounding box center [998, 256] width 18 height 37
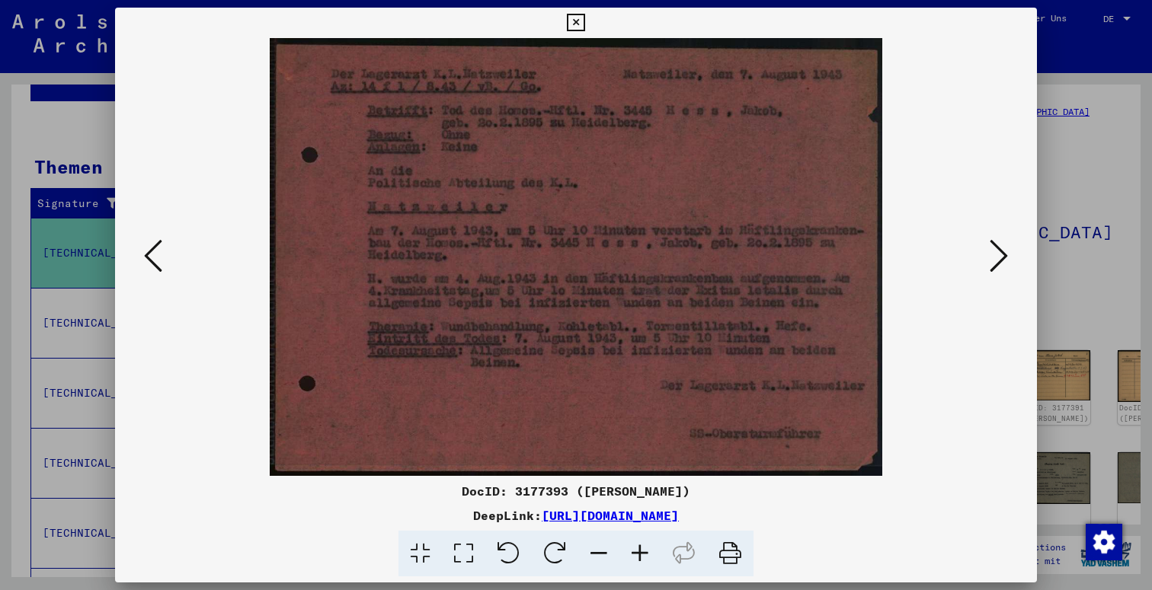
click at [584, 24] on icon at bounding box center [576, 23] width 18 height 18
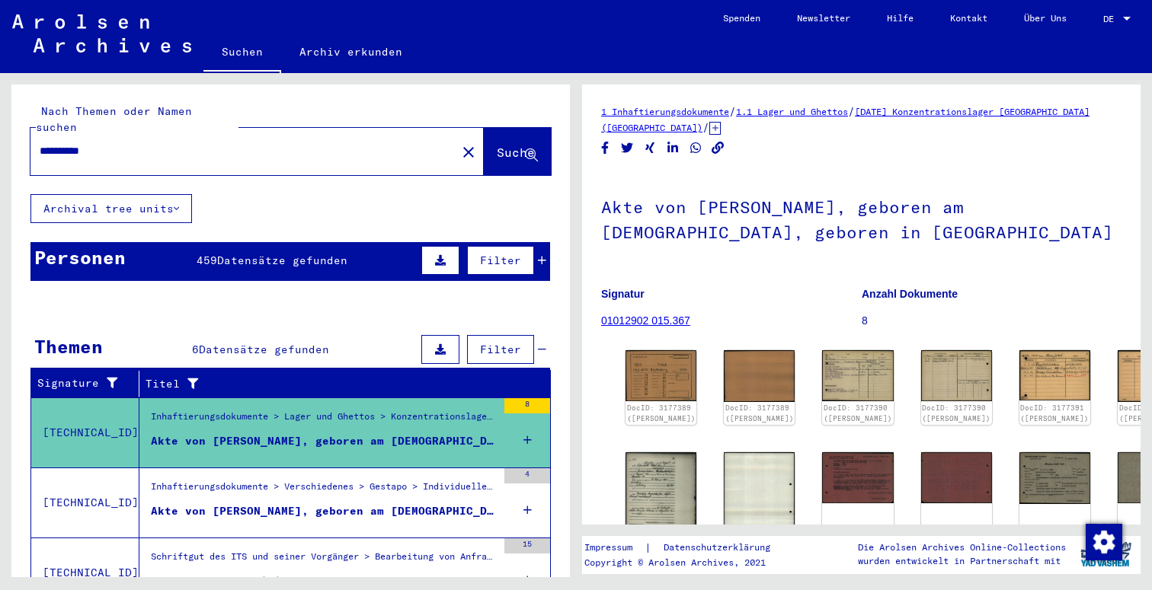
click at [224, 134] on div "**********" at bounding box center [238, 151] width 417 height 34
click at [223, 143] on input "**********" at bounding box center [244, 151] width 408 height 16
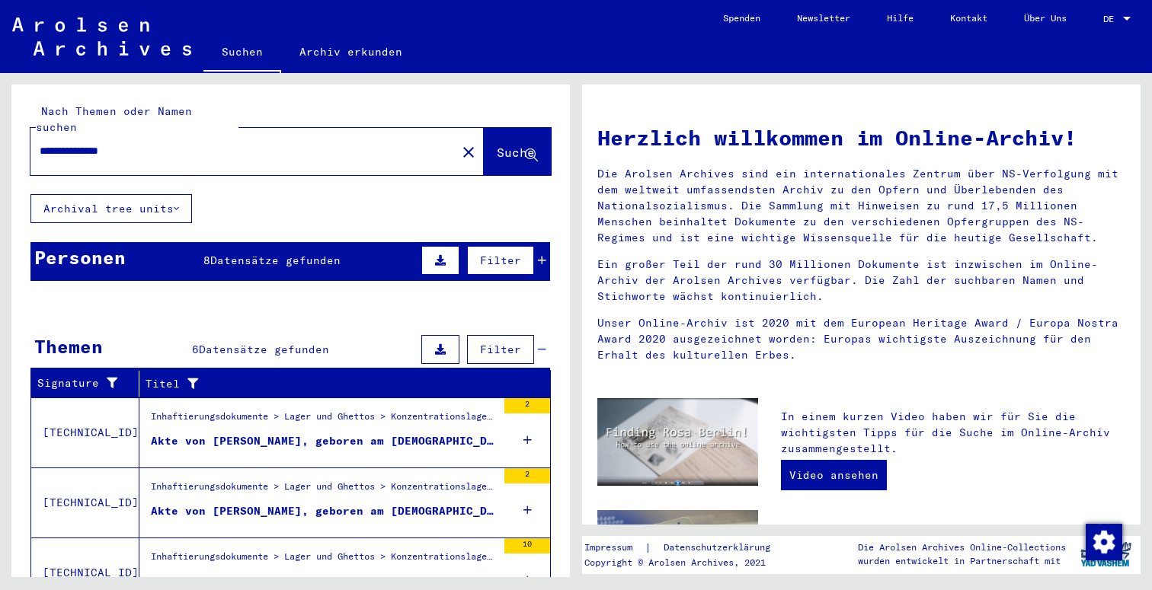
click at [344, 433] on div "Akte von [PERSON_NAME], geboren am [DEMOGRAPHIC_DATA]" at bounding box center [324, 441] width 346 height 16
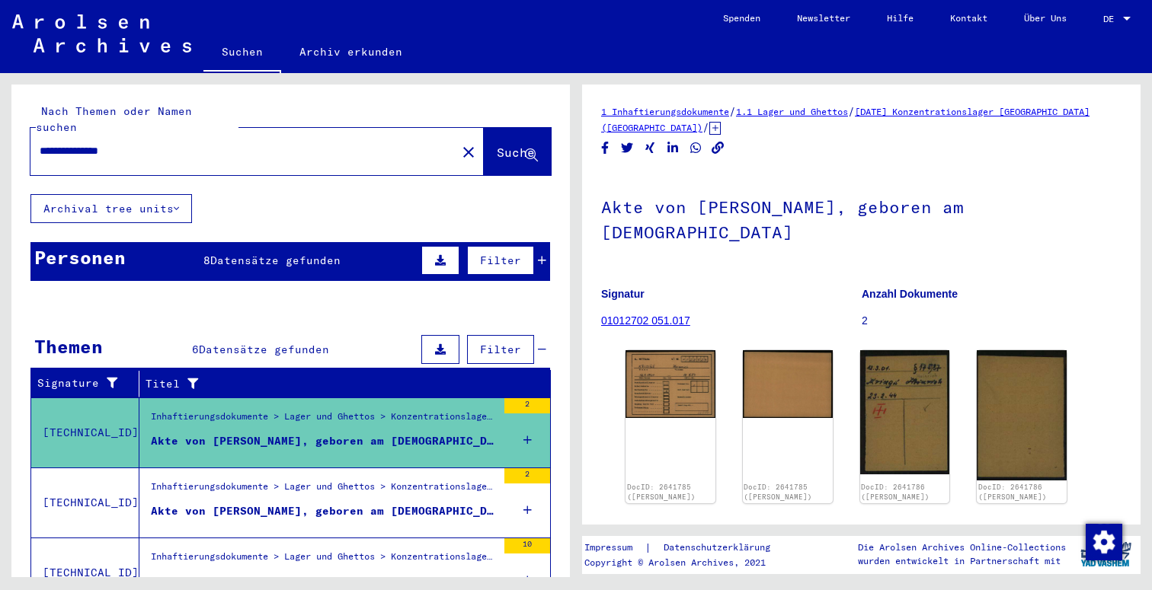
click at [410, 480] on div "Inhaftierungsdokumente > Lager und Ghettos > Konzentrationslager [GEOGRAPHIC_DA…" at bounding box center [324, 490] width 346 height 21
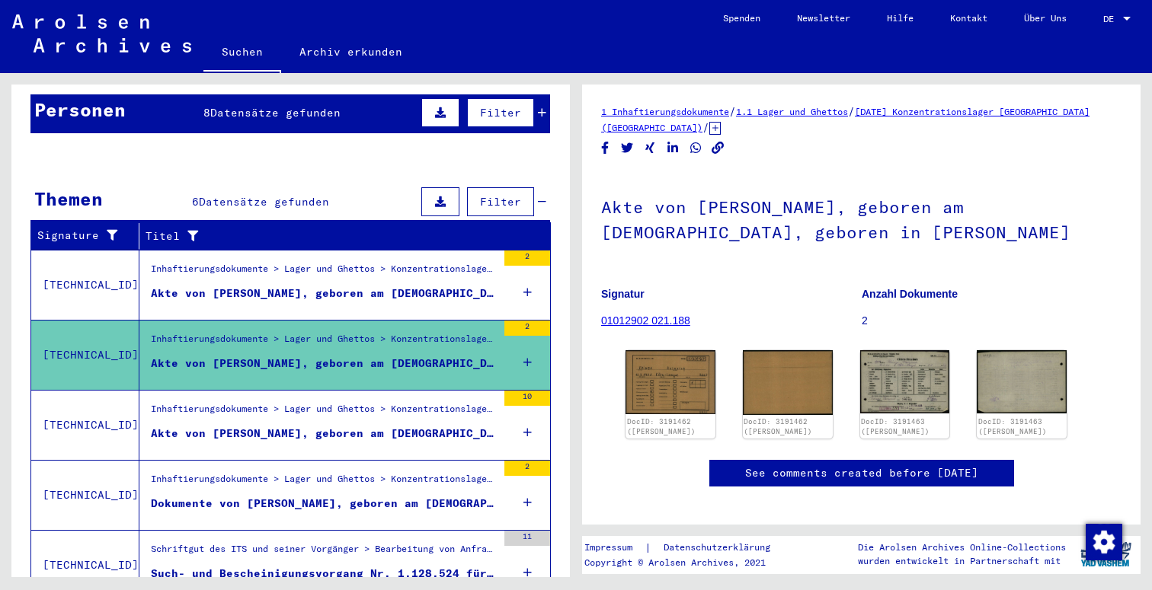
scroll to position [175, 0]
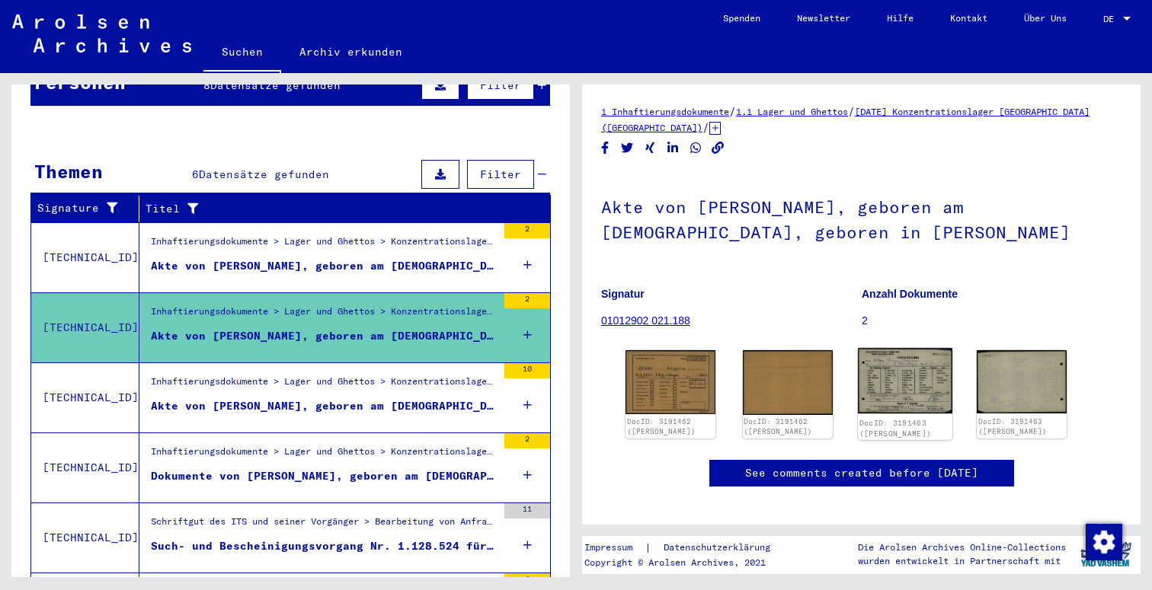
click at [897, 353] on img at bounding box center [905, 381] width 94 height 66
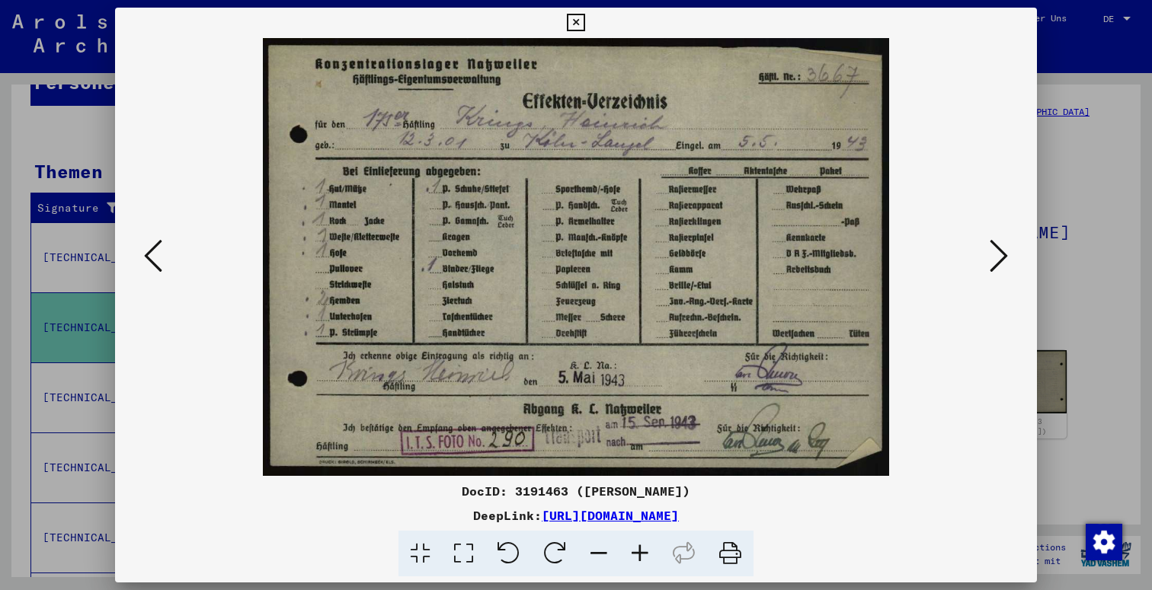
click at [584, 18] on icon at bounding box center [576, 23] width 18 height 18
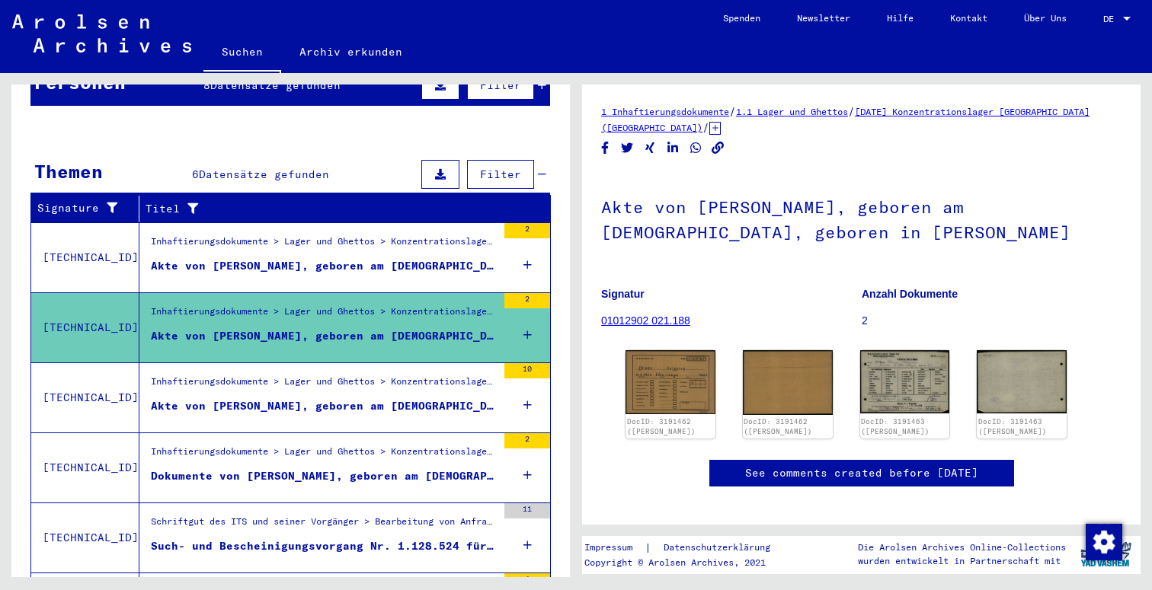
click at [427, 410] on div "Inhaftierungsdokumente > Lager und Ghettos > Konzentrationslager [GEOGRAPHIC_DA…" at bounding box center [317, 397] width 357 height 69
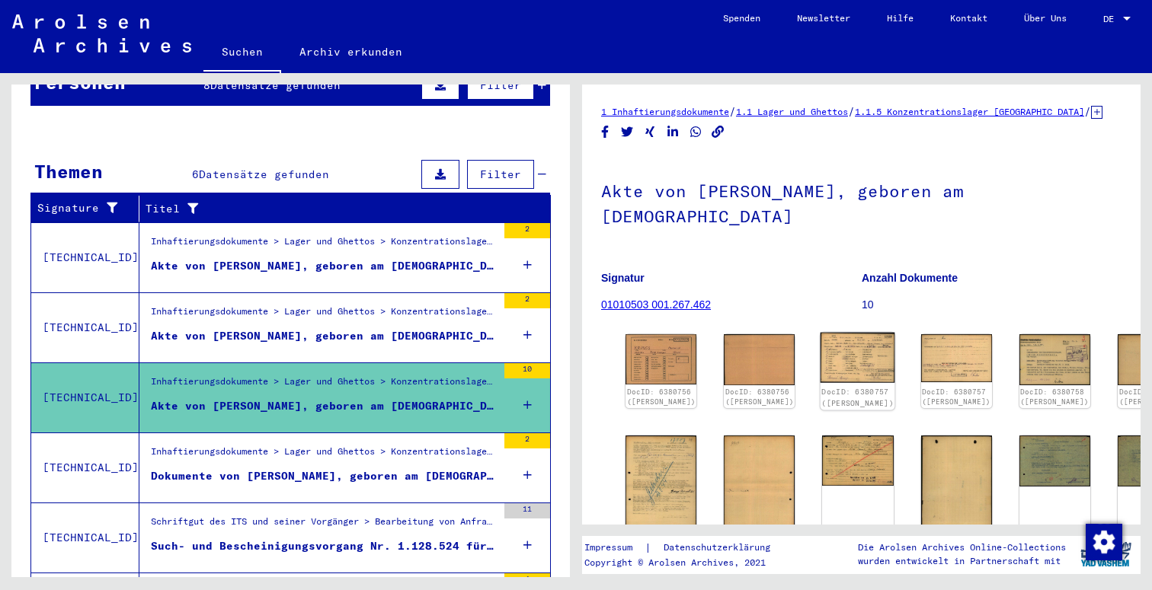
click at [830, 334] on img at bounding box center [857, 358] width 75 height 50
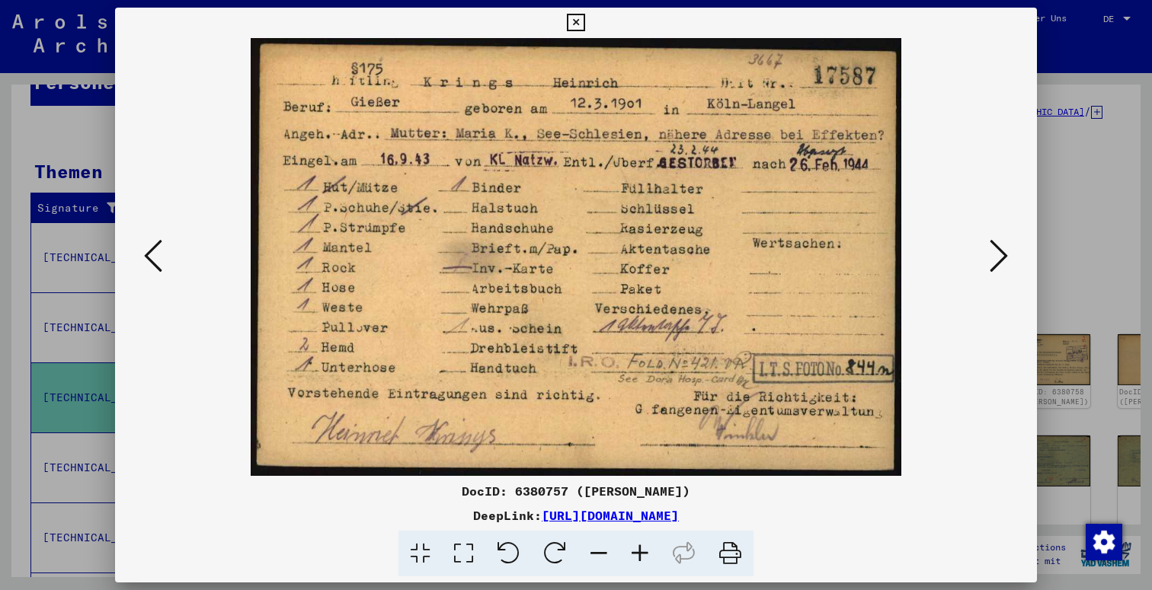
click at [999, 247] on icon at bounding box center [998, 256] width 18 height 37
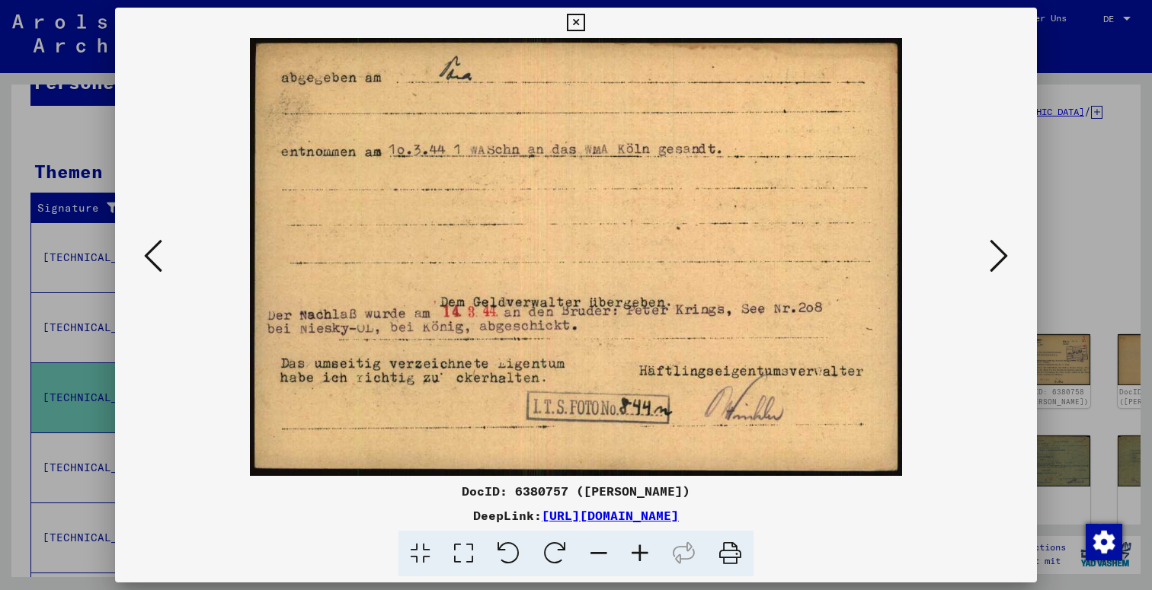
click at [999, 247] on icon at bounding box center [998, 256] width 18 height 37
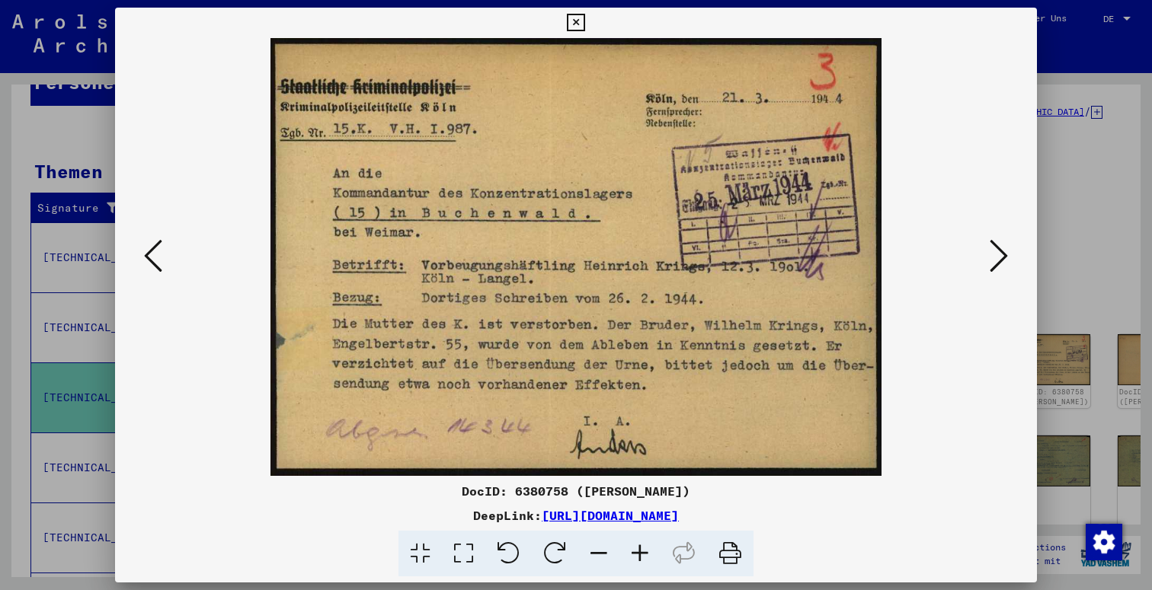
click at [162, 257] on button at bounding box center [152, 256] width 27 height 43
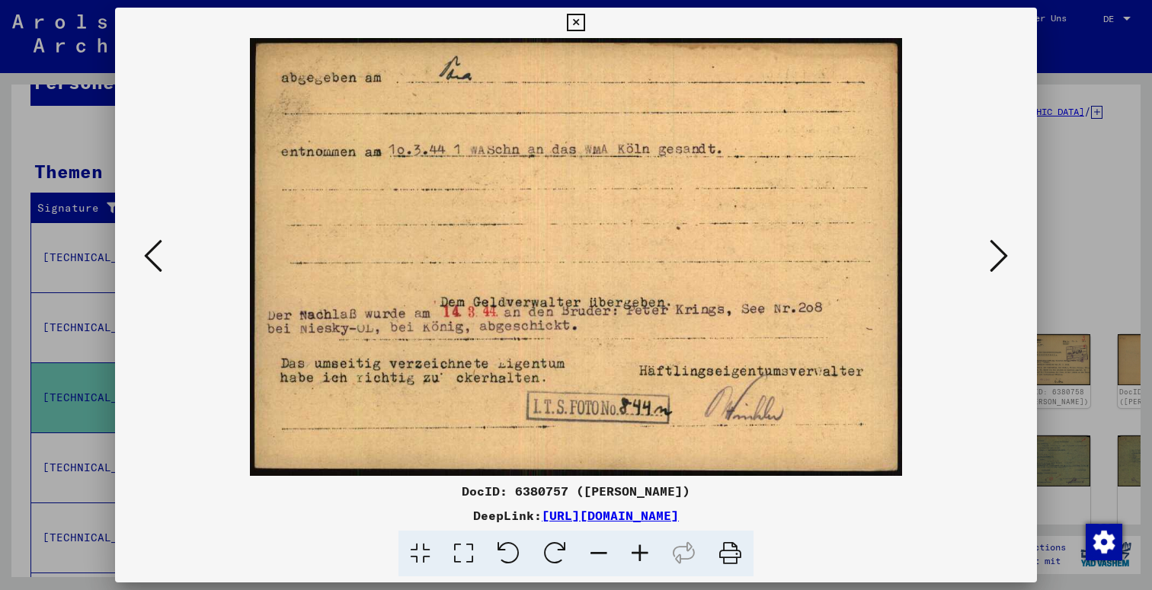
click at [1008, 254] on icon at bounding box center [998, 256] width 18 height 37
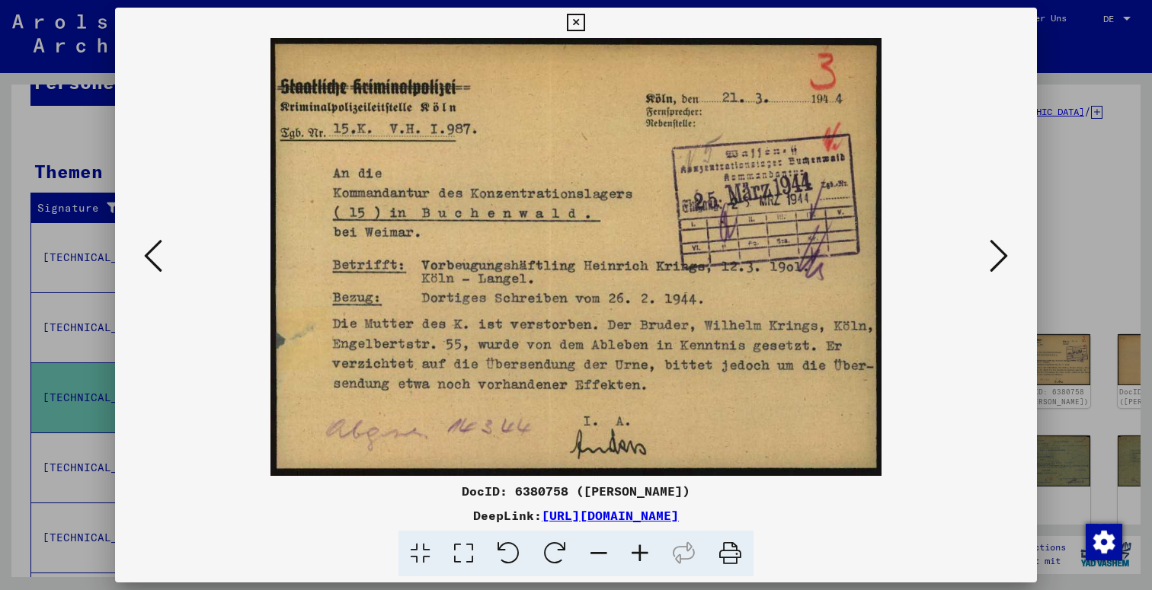
click at [1008, 254] on icon at bounding box center [998, 256] width 18 height 37
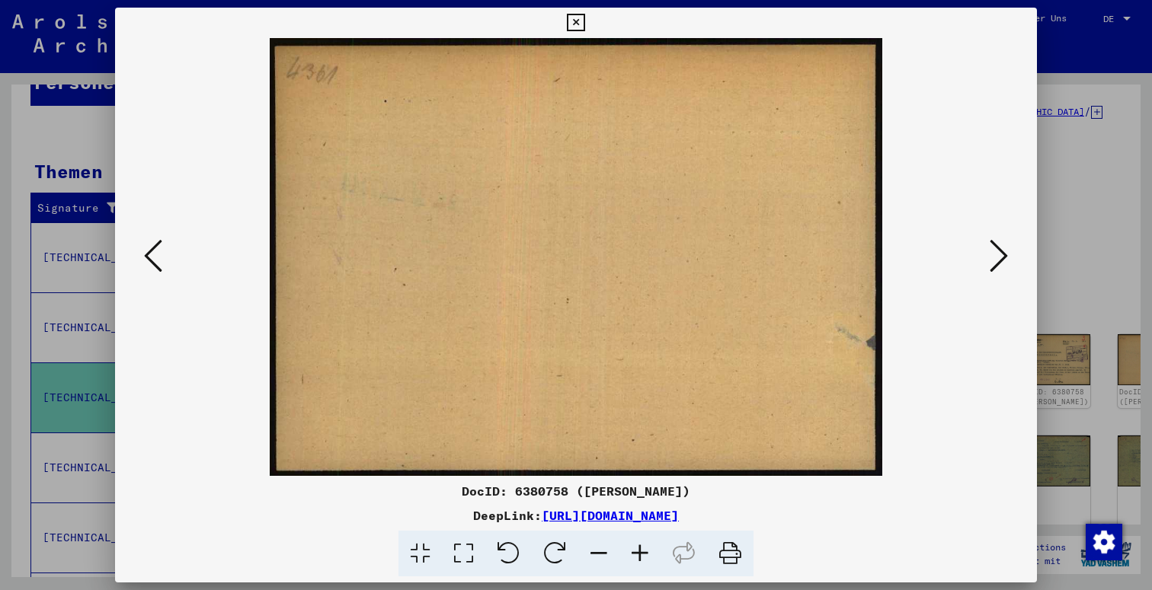
click at [178, 346] on img at bounding box center [576, 257] width 818 height 438
click at [178, 258] on img at bounding box center [576, 257] width 818 height 438
click at [154, 258] on icon at bounding box center [153, 256] width 18 height 37
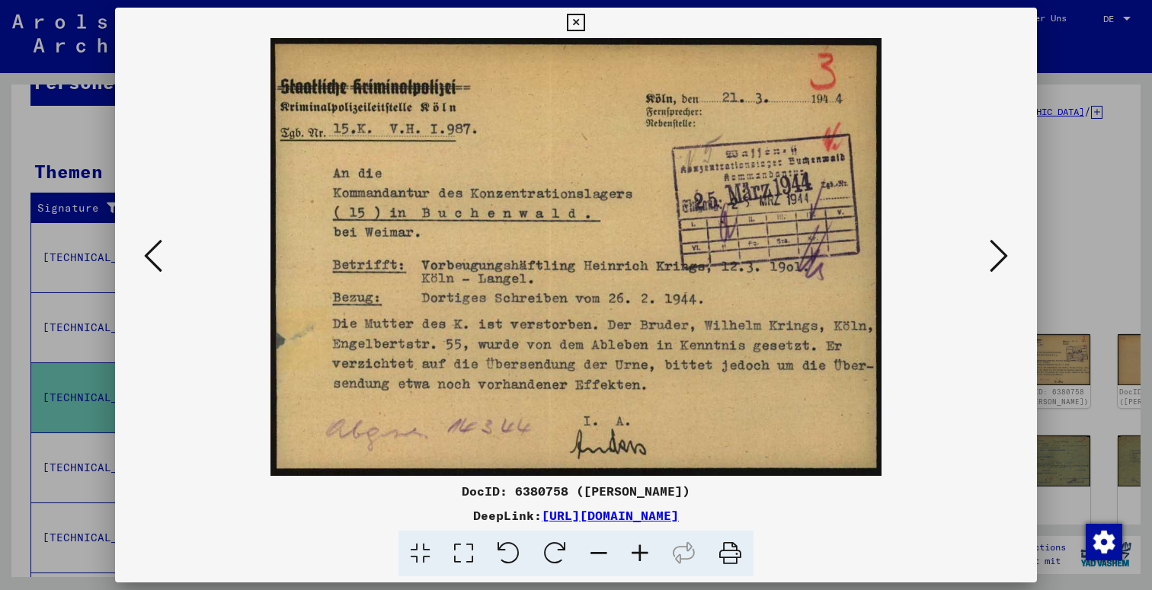
click at [1006, 235] on button at bounding box center [998, 256] width 27 height 43
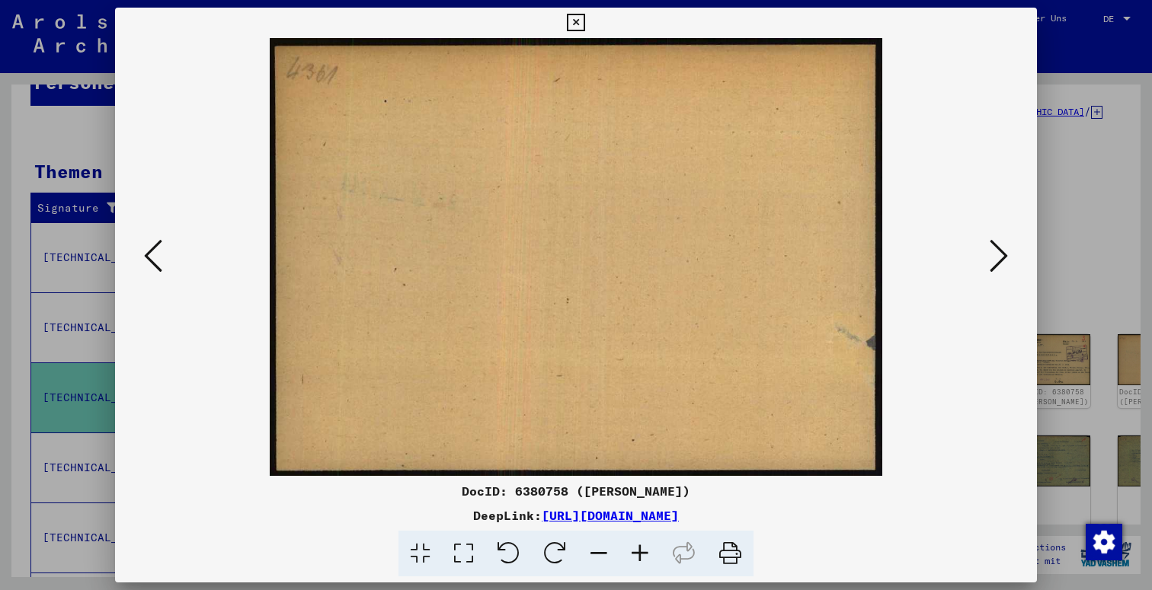
click at [1006, 235] on button at bounding box center [998, 256] width 27 height 43
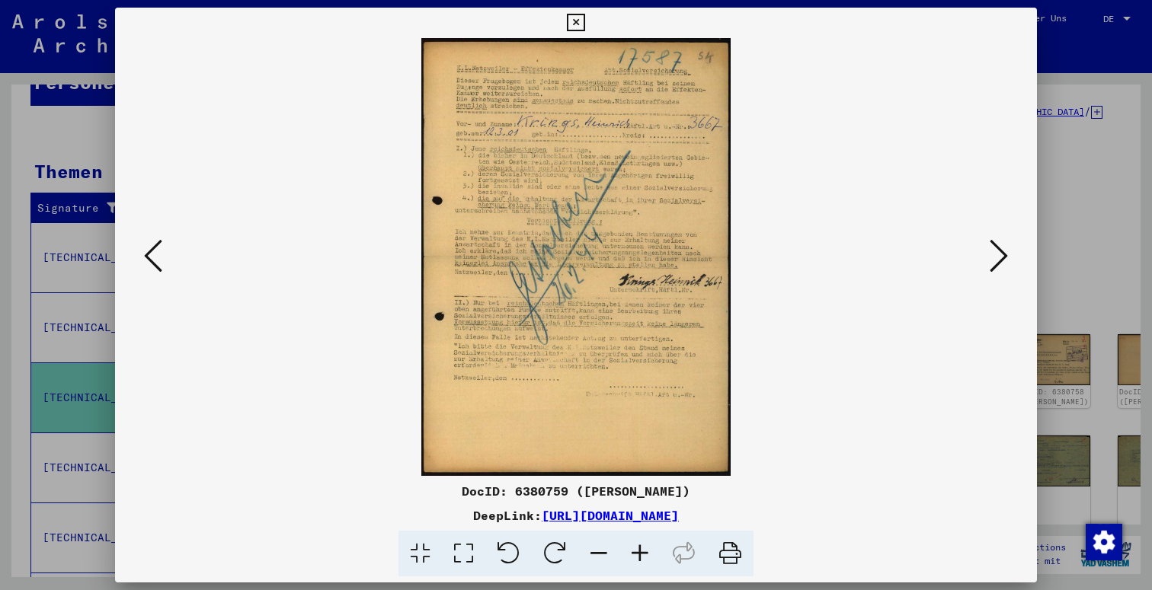
click at [1006, 235] on button at bounding box center [998, 256] width 27 height 43
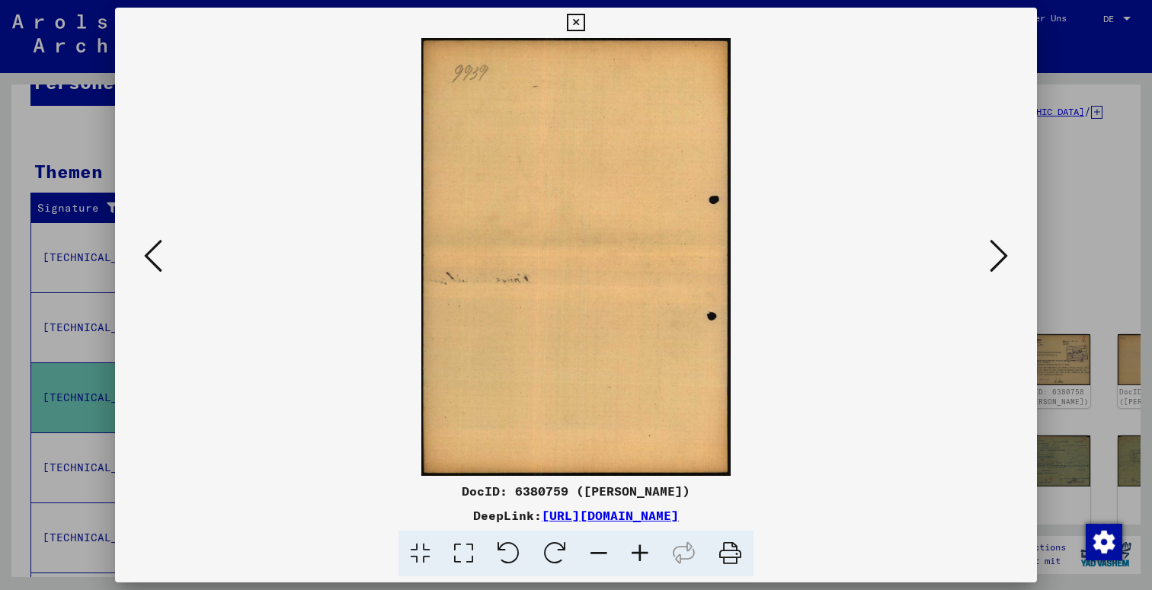
click at [1006, 235] on button at bounding box center [998, 256] width 27 height 43
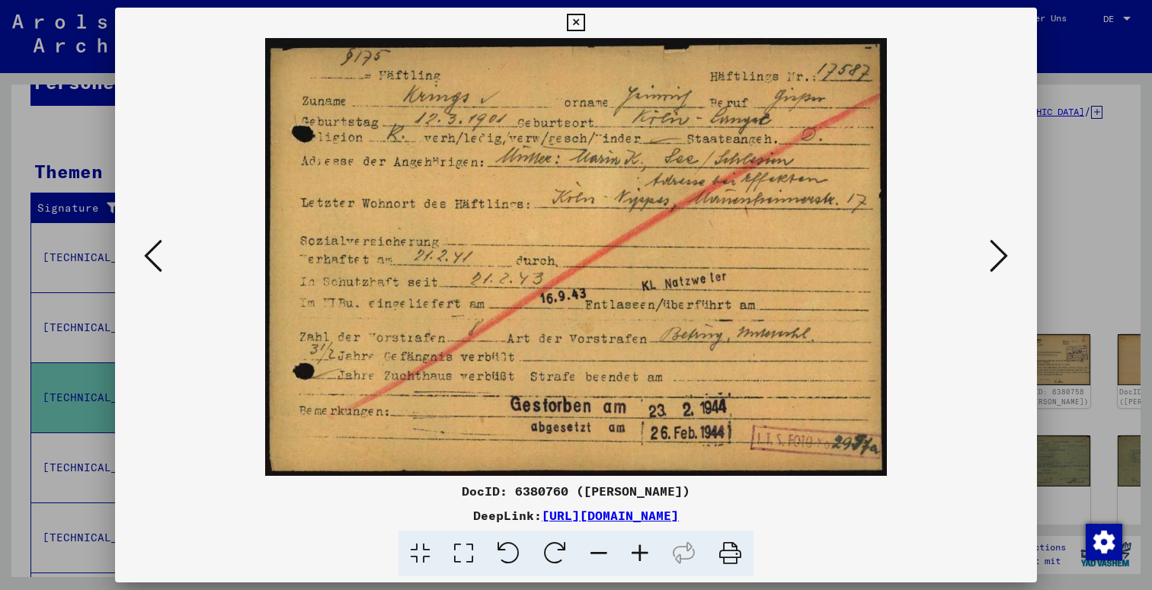
click at [584, 24] on icon at bounding box center [576, 23] width 18 height 18
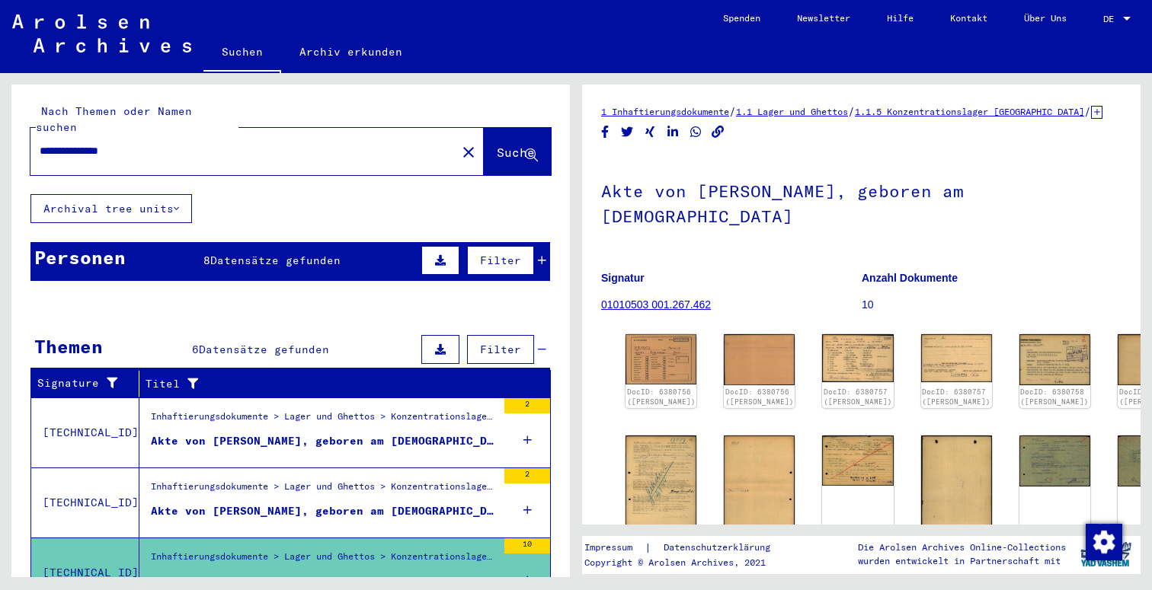
click at [345, 143] on input "**********" at bounding box center [244, 151] width 408 height 16
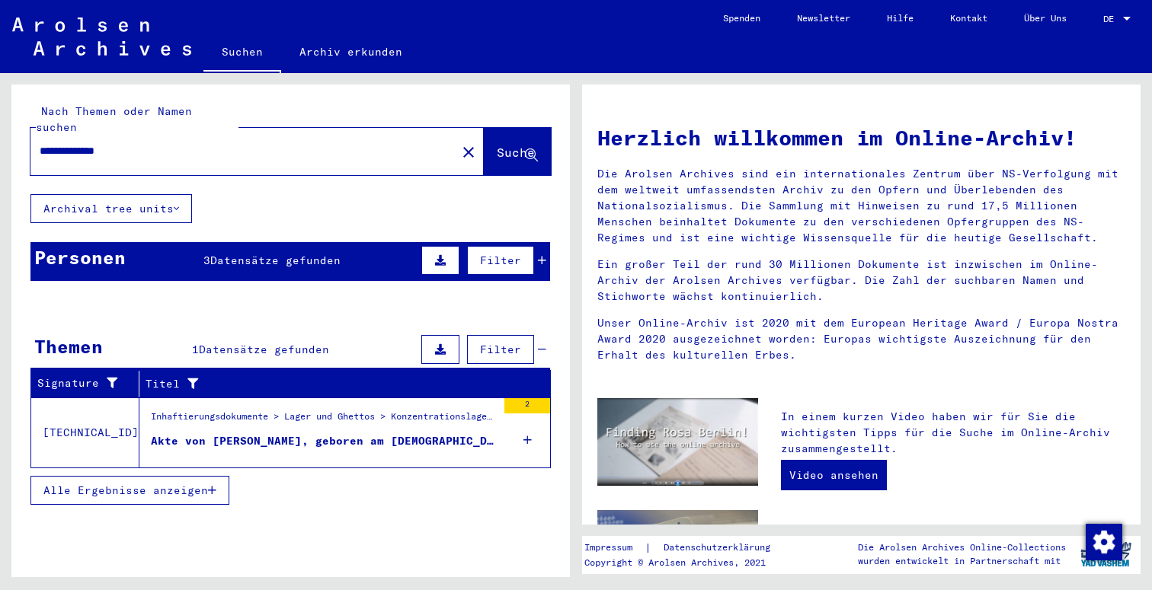
click at [395, 411] on div "Inhaftierungsdokumente > Lager und Ghettos > Konzentrationslager [GEOGRAPHIC_DA…" at bounding box center [324, 420] width 346 height 21
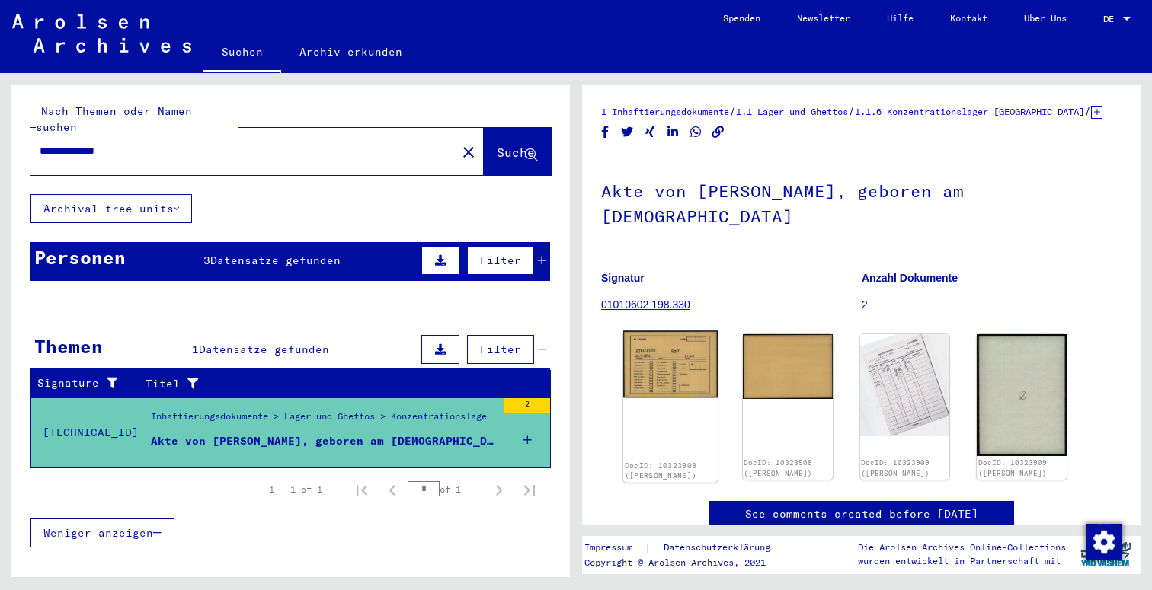
click at [673, 347] on img at bounding box center [670, 364] width 94 height 67
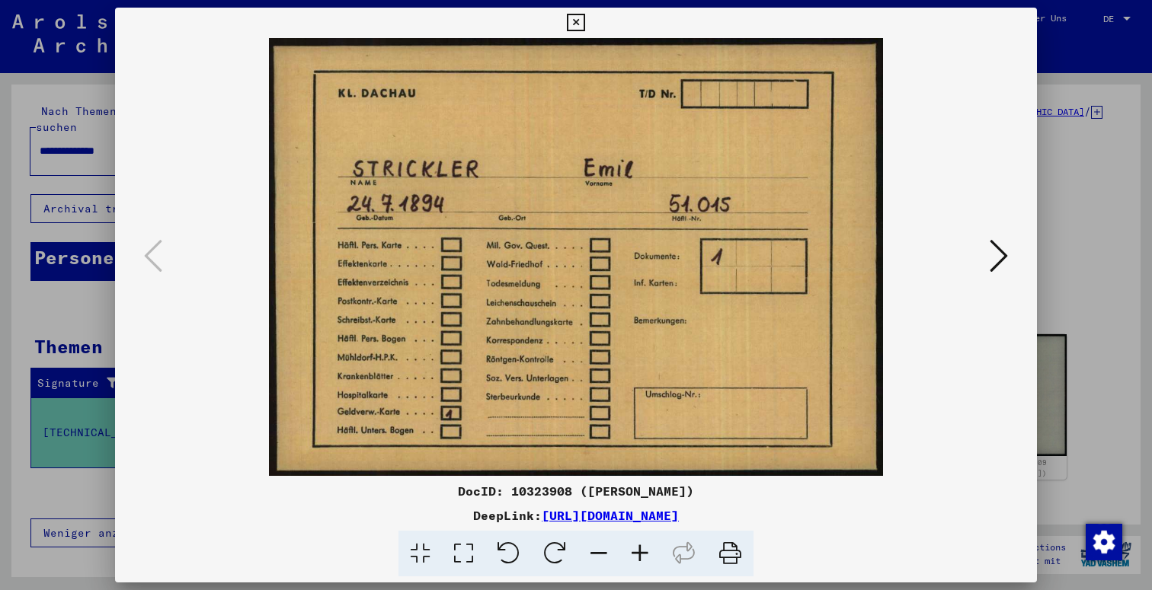
click at [584, 25] on icon at bounding box center [576, 23] width 18 height 18
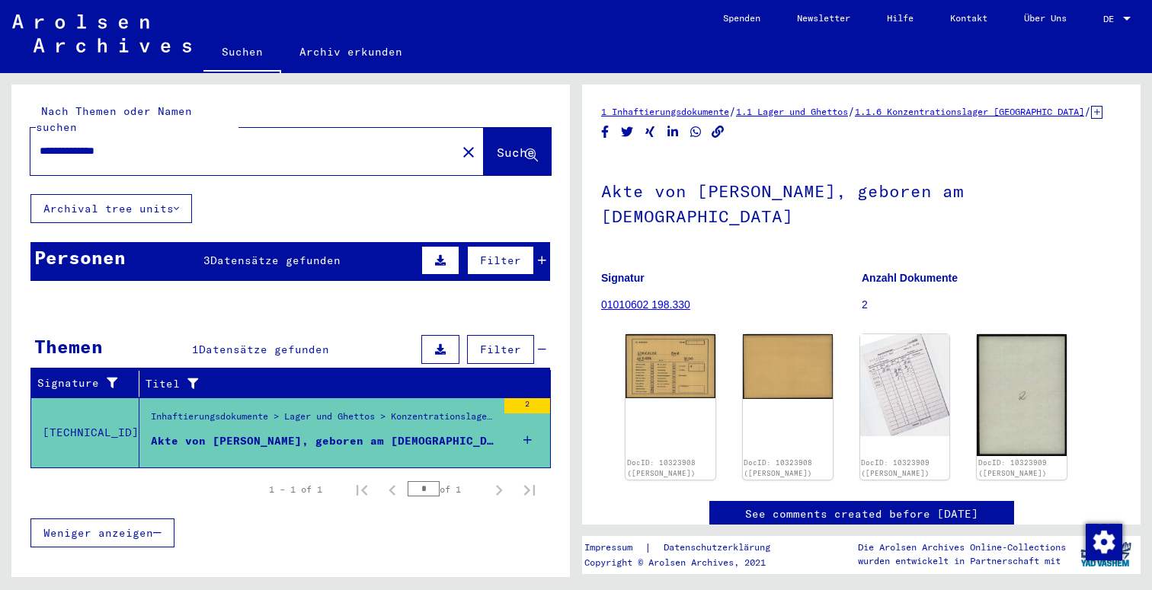
click at [417, 249] on div "Personen 3 Datensätze gefunden Filter" at bounding box center [289, 261] width 519 height 39
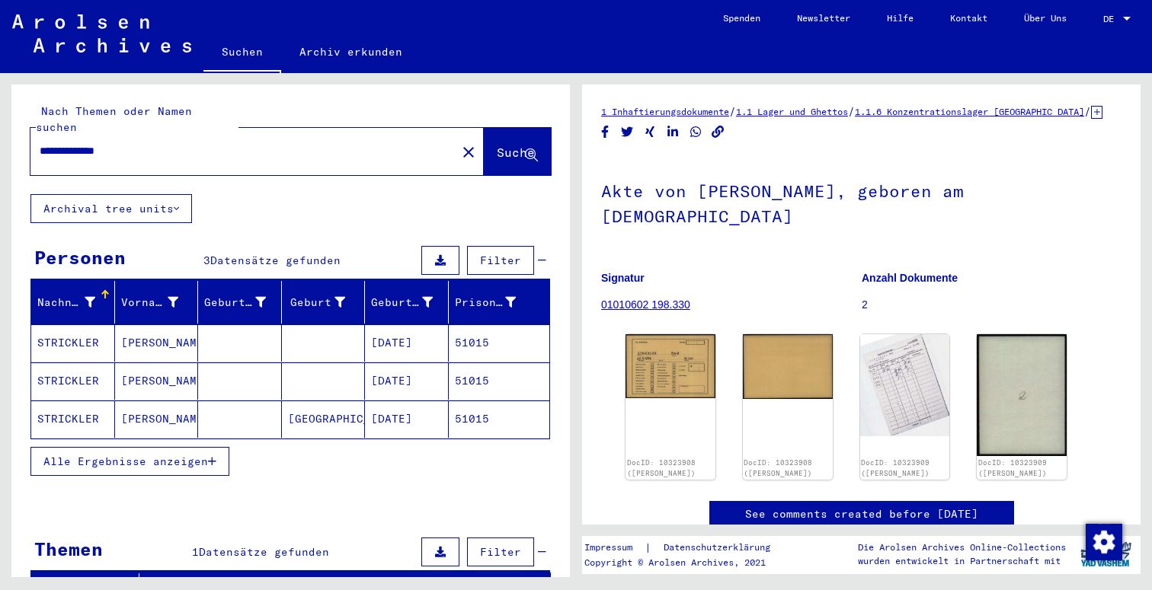
click at [261, 143] on input "**********" at bounding box center [244, 151] width 408 height 16
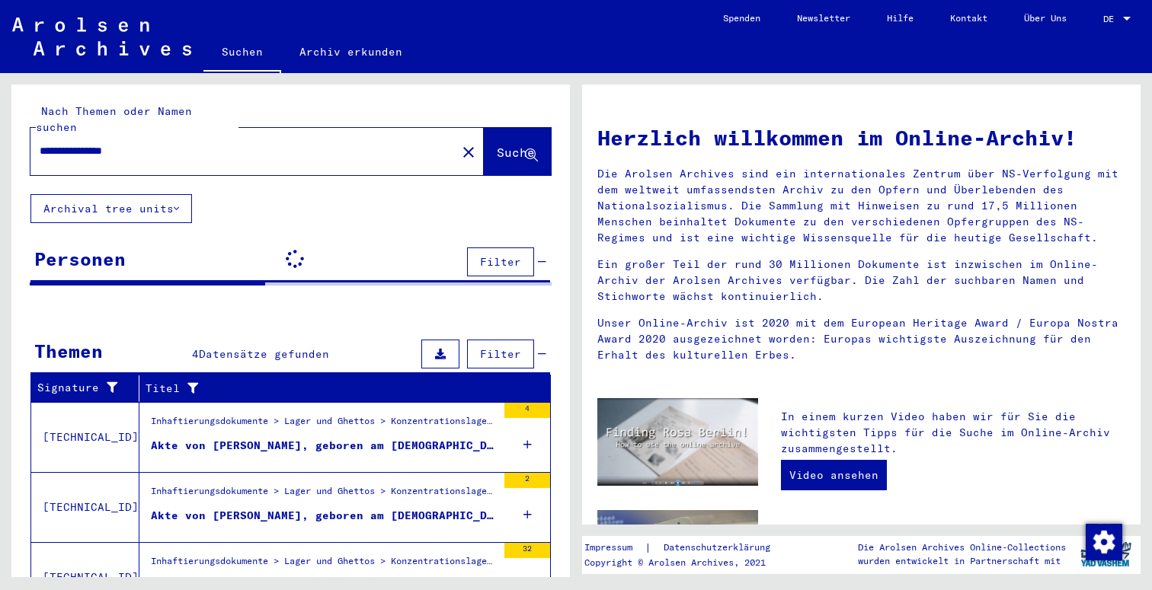
click at [390, 438] on div "Akte von [PERSON_NAME], geboren am [DEMOGRAPHIC_DATA], geboren in [GEOGRAPHIC_D…" at bounding box center [324, 446] width 346 height 16
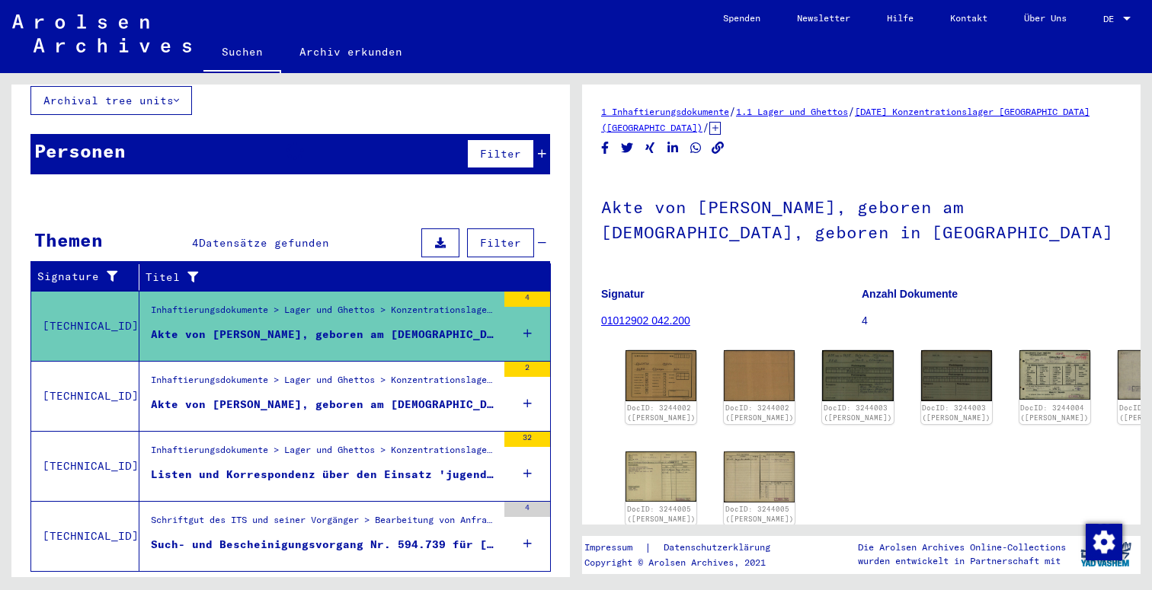
scroll to position [113, 0]
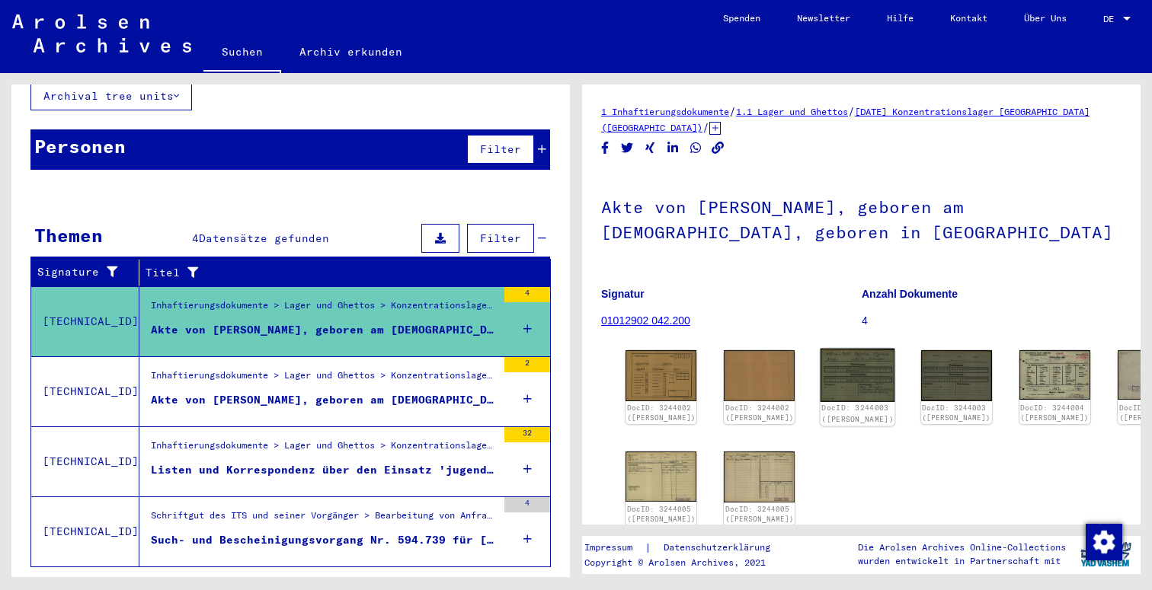
click at [820, 371] on img at bounding box center [857, 375] width 75 height 53
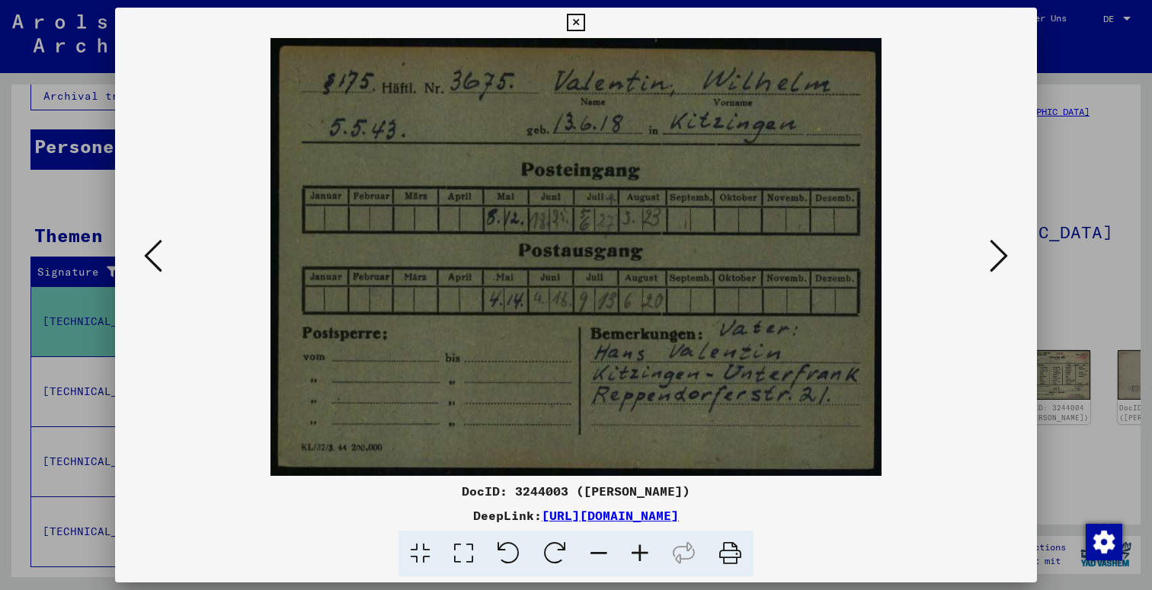
click at [998, 261] on icon at bounding box center [998, 256] width 18 height 37
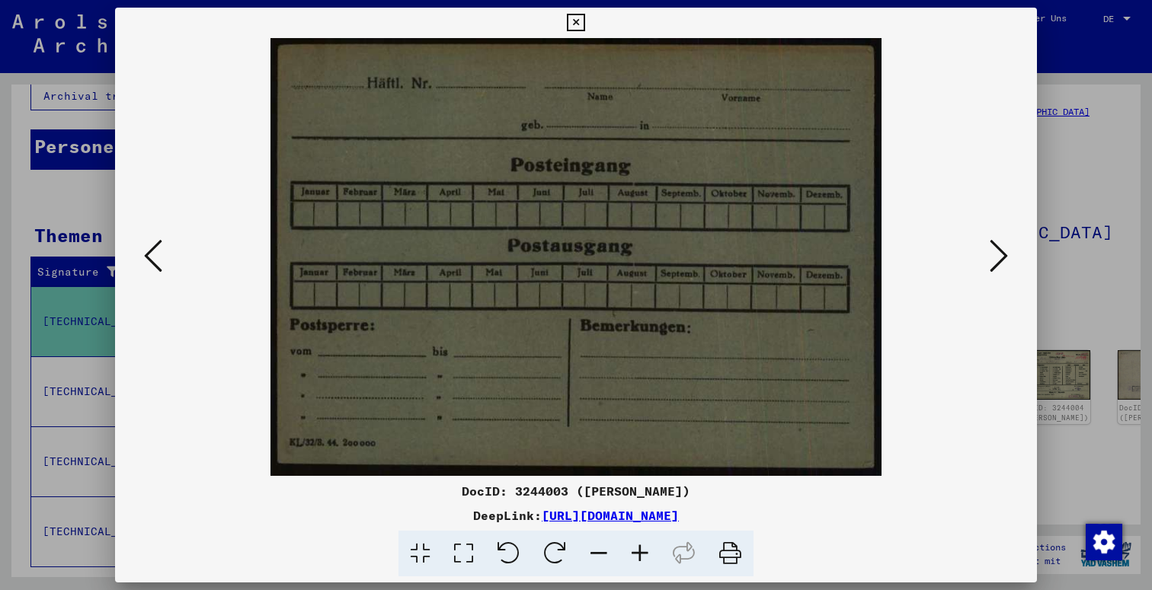
click at [998, 261] on icon at bounding box center [998, 256] width 18 height 37
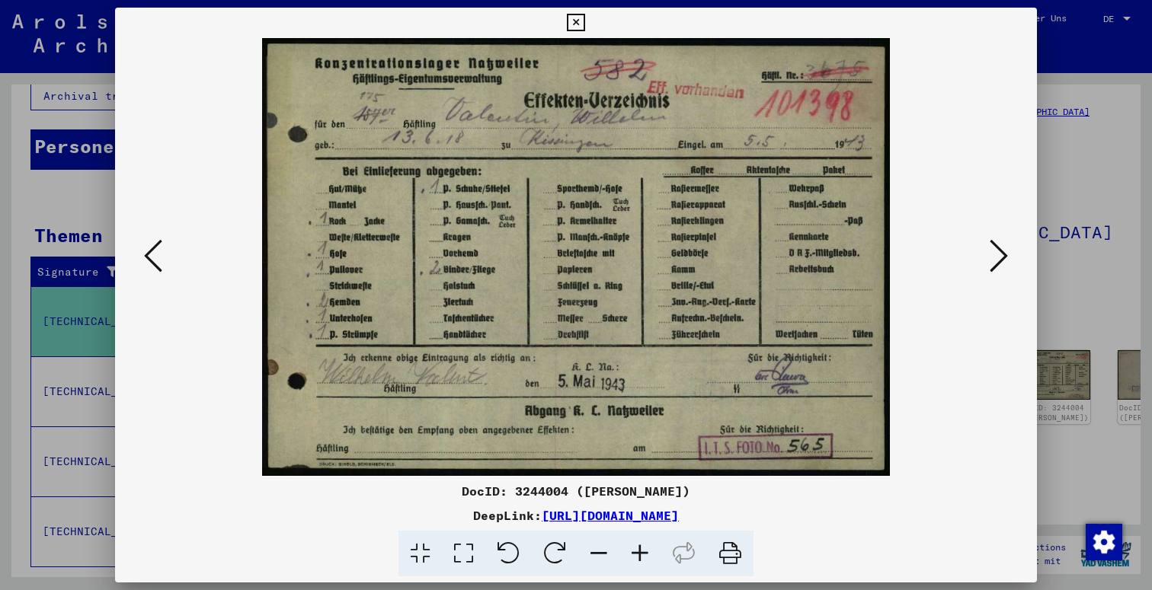
click at [584, 30] on icon at bounding box center [576, 23] width 18 height 18
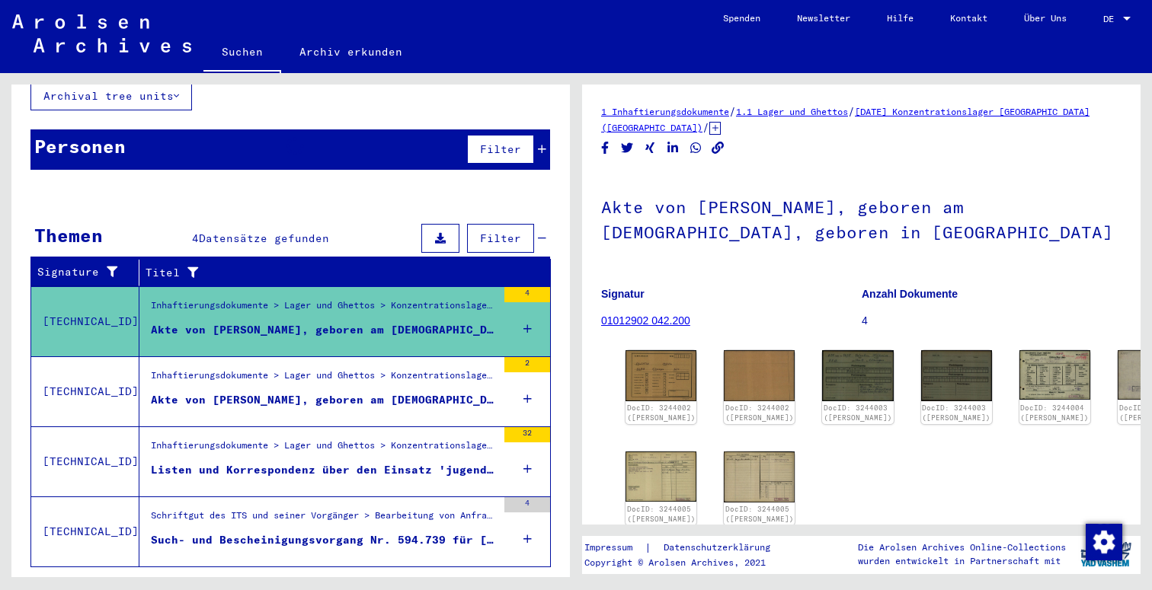
click at [386, 410] on div "Inhaftierungsdokumente > Lager und Ghettos > Konzentrationslager [GEOGRAPHIC_DA…" at bounding box center [317, 391] width 357 height 69
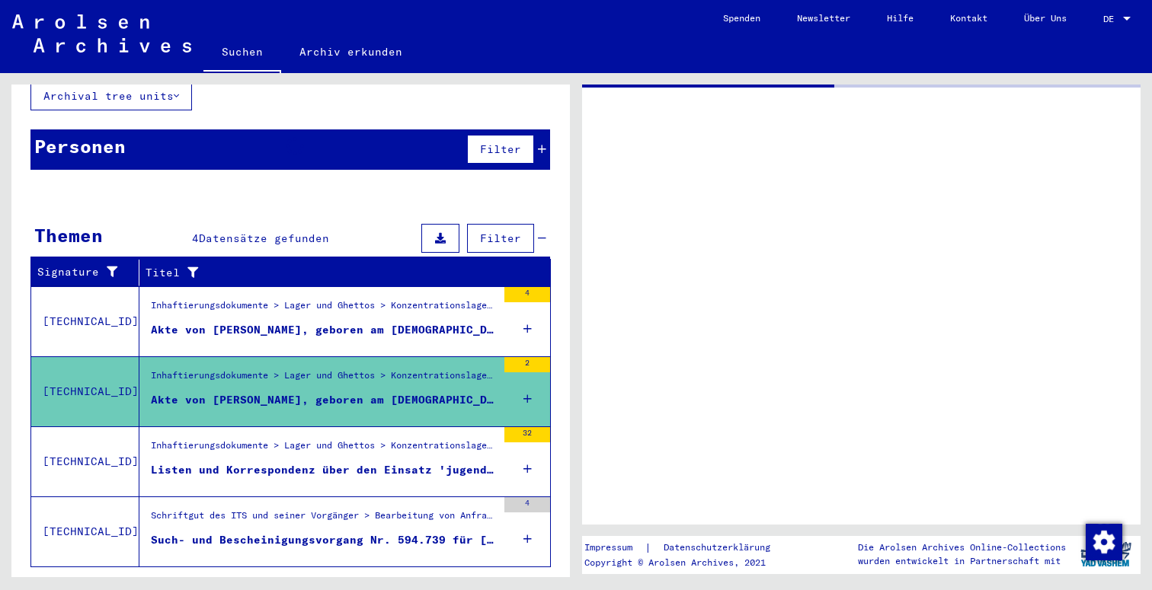
click at [376, 464] on figure "Listen und Korrespondenz über den Einsatz 'jugendlicher Ostarbeiter', Erfassung…" at bounding box center [324, 473] width 346 height 23
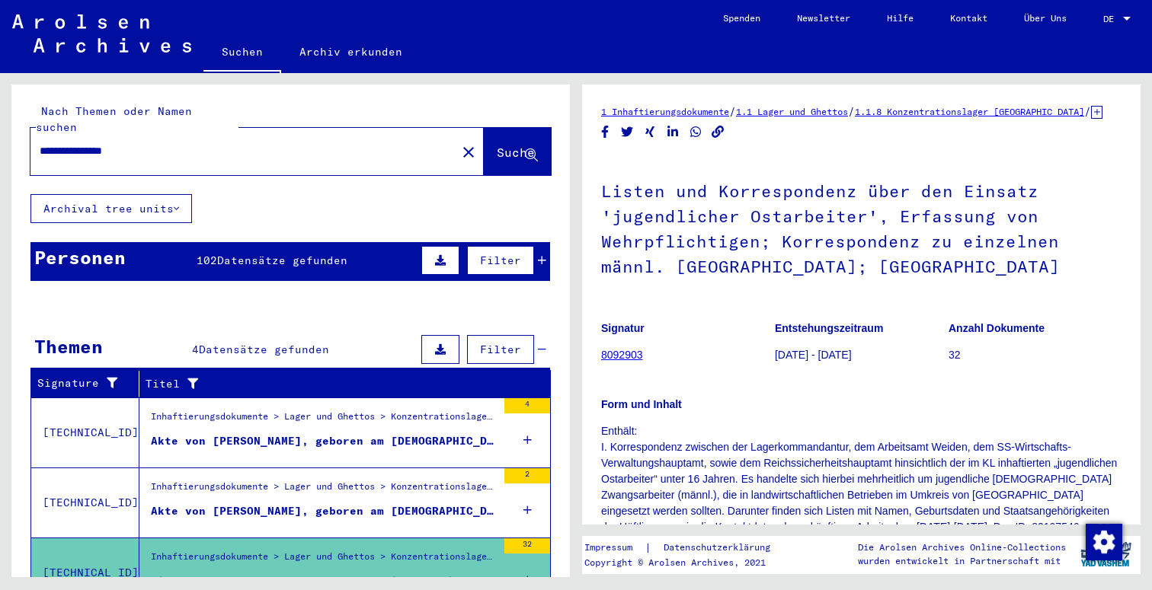
click at [245, 143] on input "**********" at bounding box center [244, 151] width 408 height 16
type input "**********"
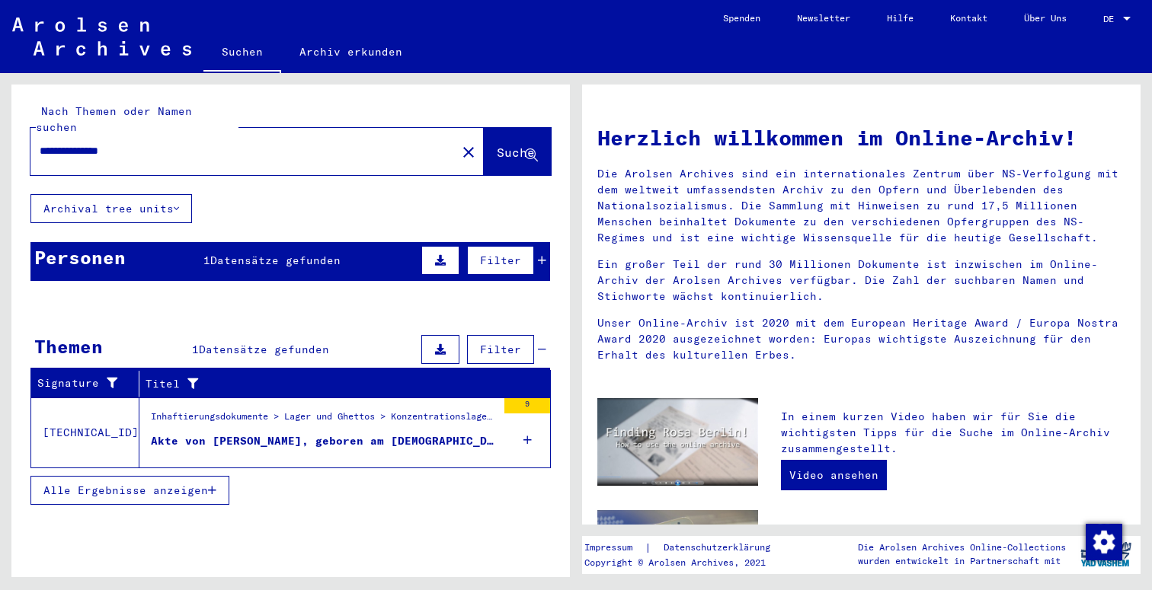
click at [391, 414] on div "Inhaftierungsdokumente > Lager und Ghettos > Konzentrationslager [GEOGRAPHIC_DA…" at bounding box center [324, 420] width 346 height 21
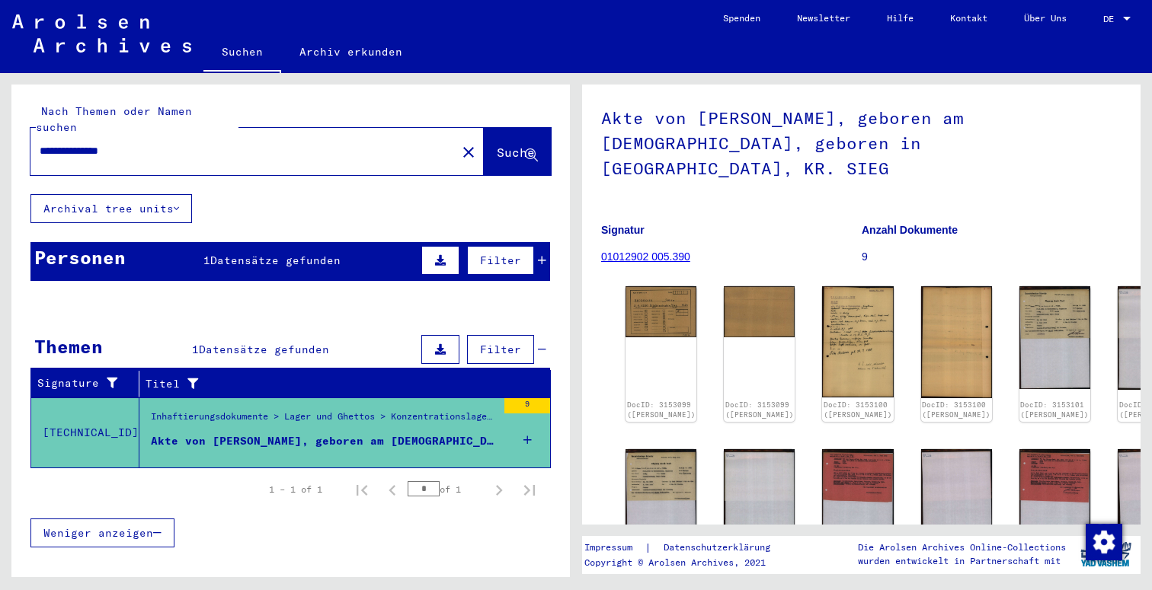
scroll to position [105, 0]
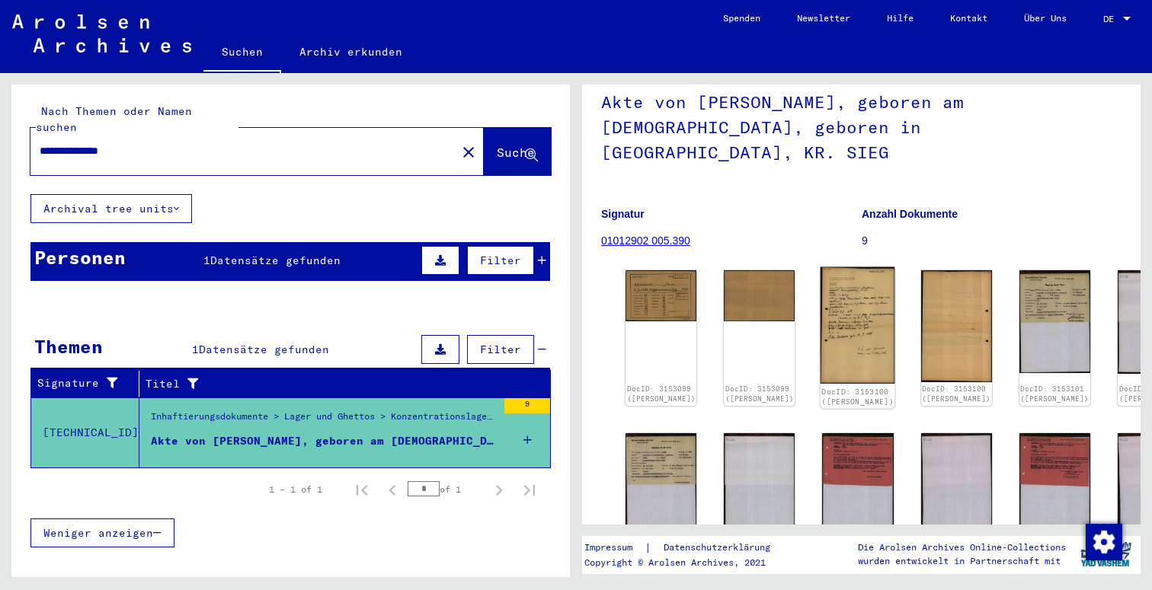
click at [820, 281] on img at bounding box center [857, 325] width 75 height 117
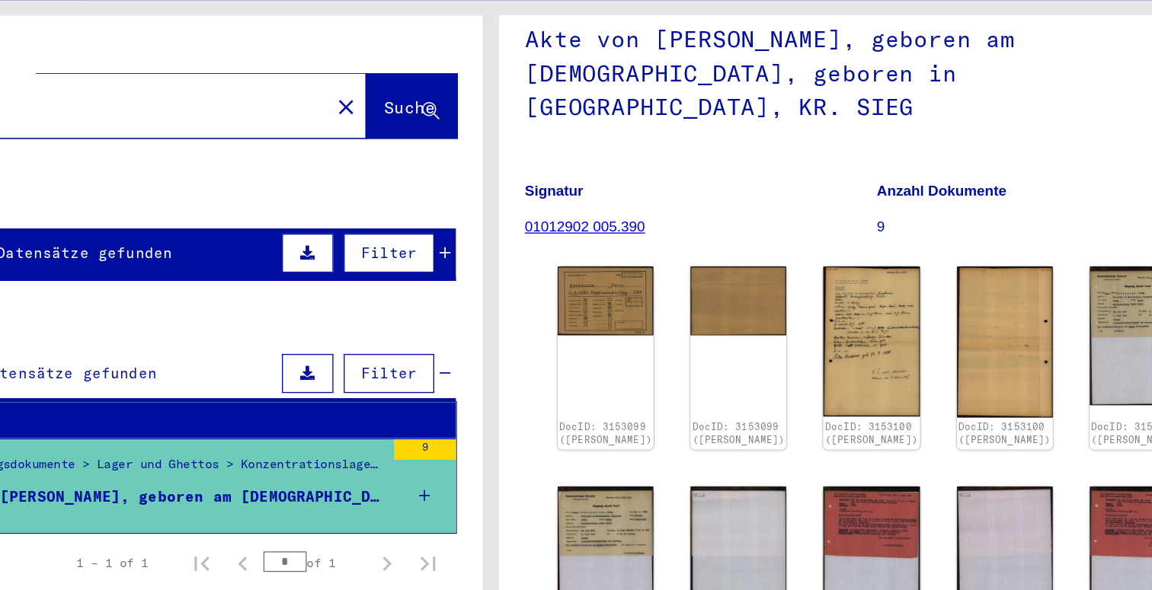
click at [382, 143] on input "**********" at bounding box center [244, 151] width 408 height 16
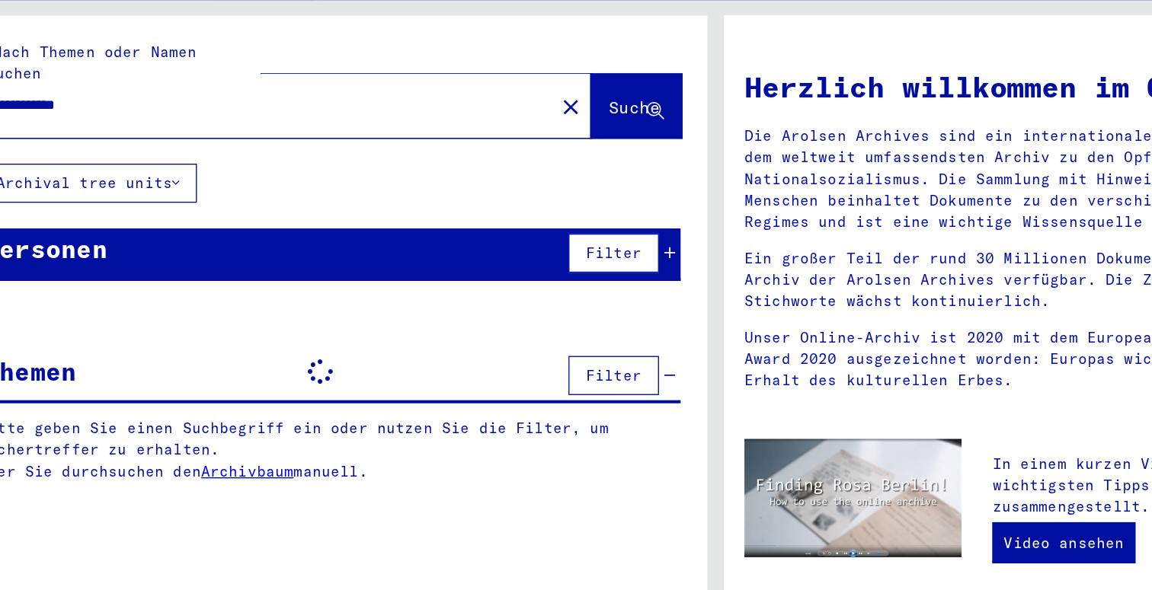
click at [215, 143] on input "**********" at bounding box center [239, 151] width 398 height 16
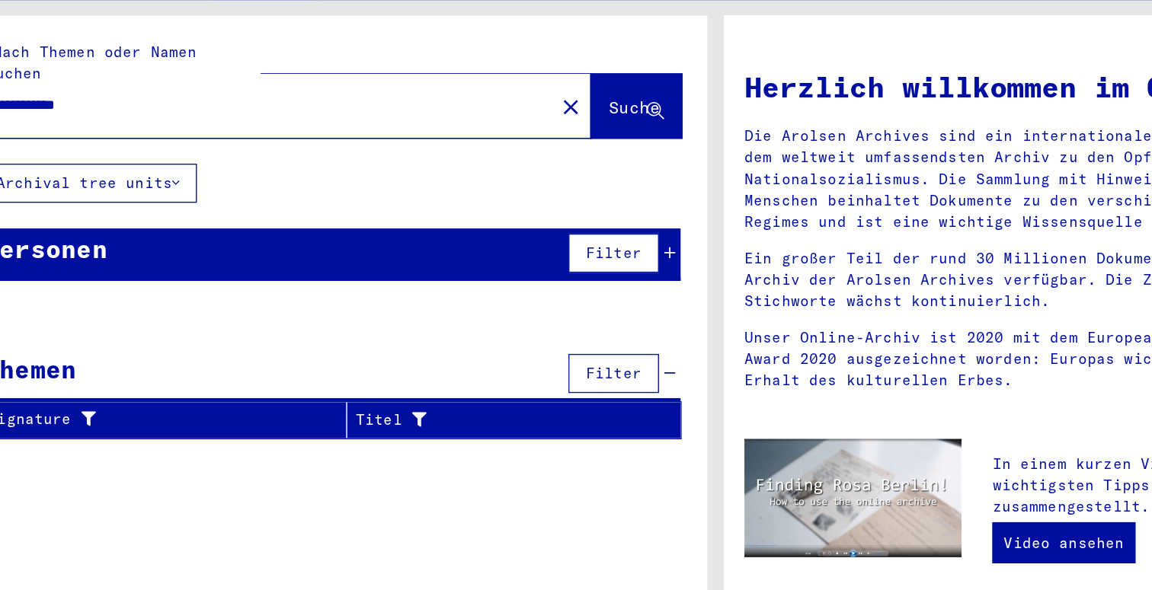
type input "**********"
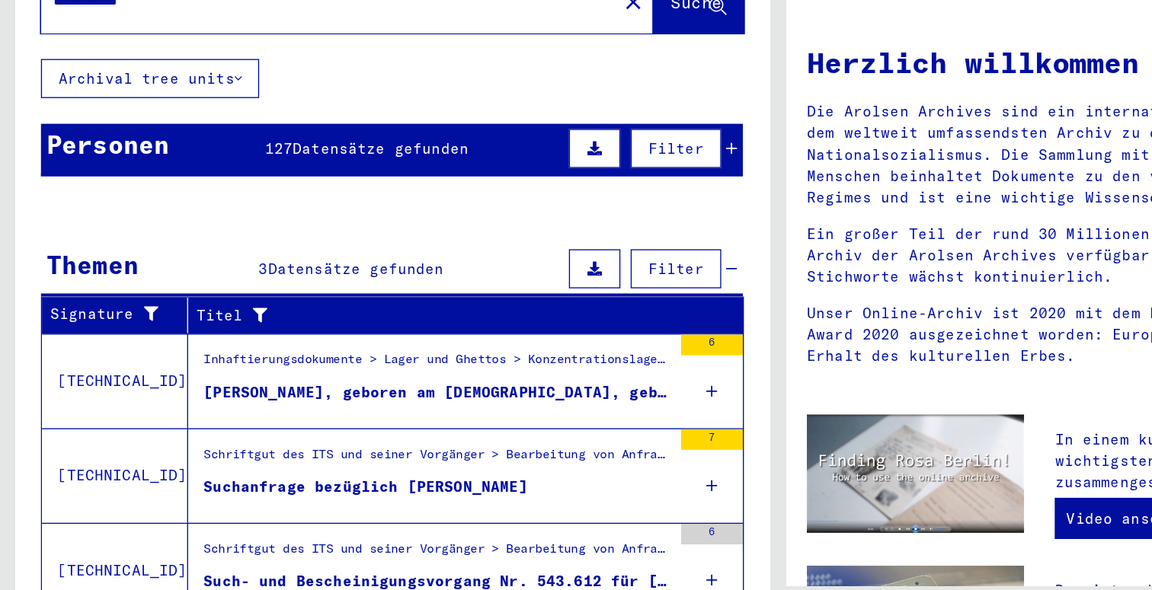
click at [312, 340] on mat-cell at bounding box center [324, 358] width 84 height 37
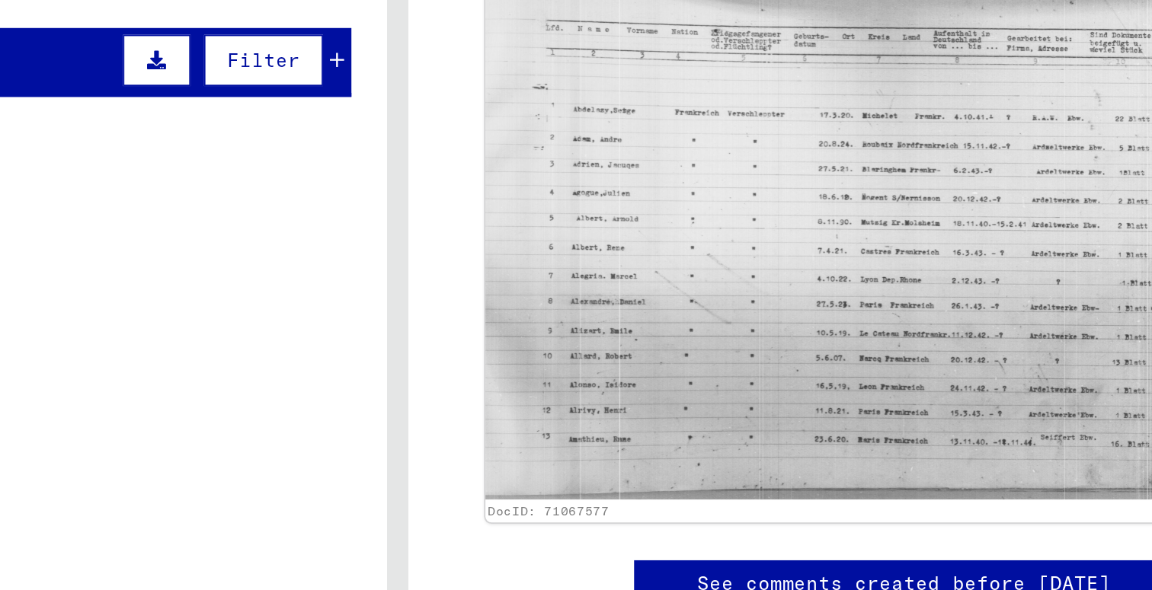
scroll to position [213, 0]
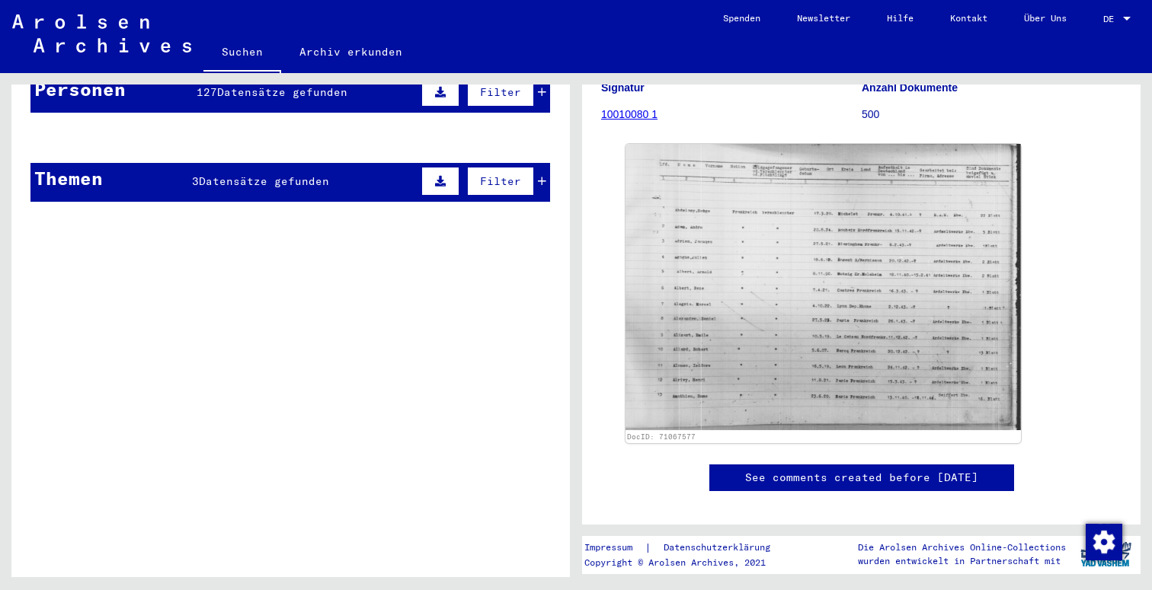
click at [328, 203] on th "Titel" at bounding box center [344, 216] width 411 height 27
click at [324, 172] on mat-cell at bounding box center [324, 174] width 84 height 37
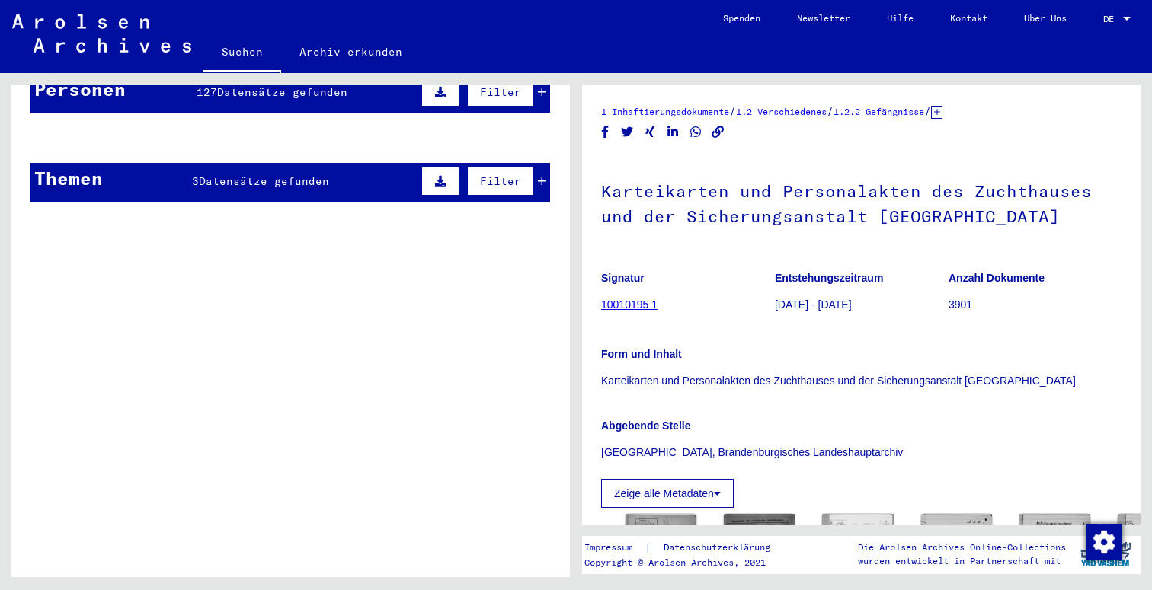
click at [362, 165] on mat-cell at bounding box center [324, 174] width 84 height 37
